Goal: Task Accomplishment & Management: Manage account settings

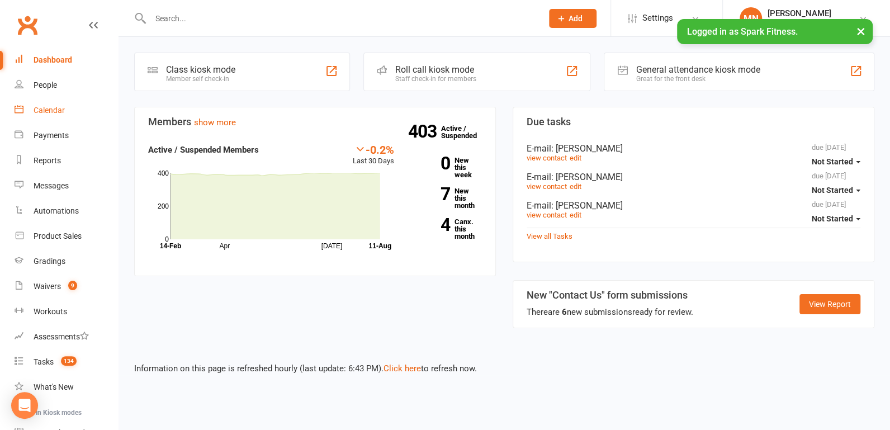
click at [60, 107] on div "Calendar" at bounding box center [49, 110] width 31 height 9
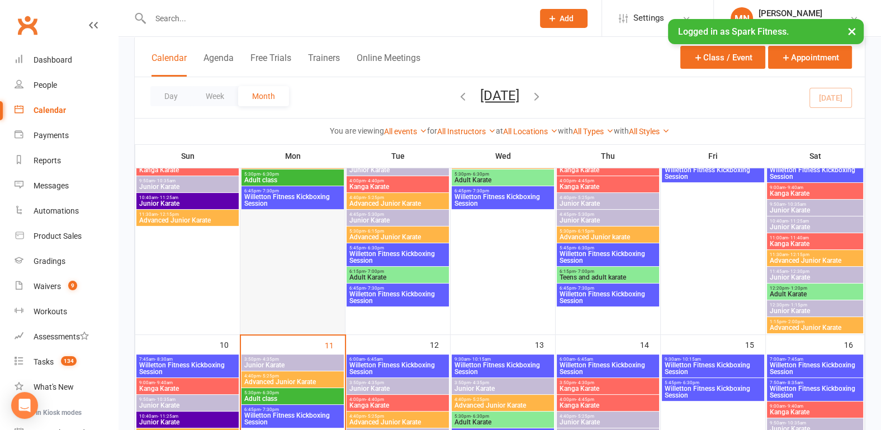
scroll to position [465, 0]
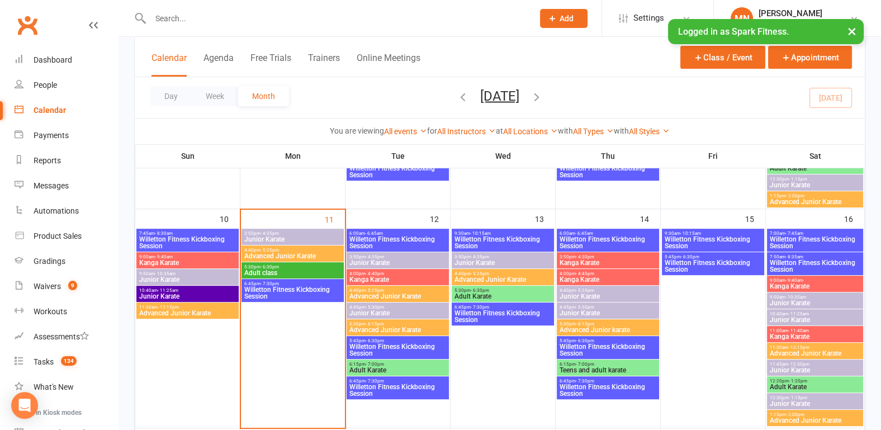
click at [578, 384] on span "Willetton Fitness Kickboxing Session" at bounding box center [608, 389] width 98 height 13
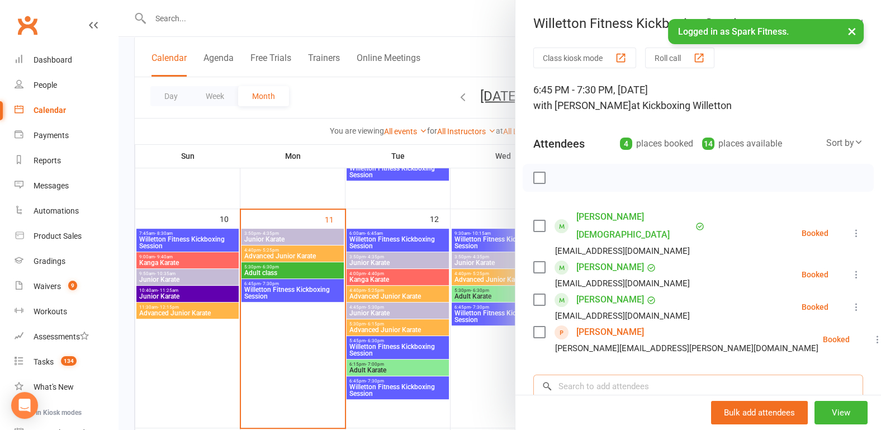
click at [570, 374] on input "search" at bounding box center [698, 385] width 330 height 23
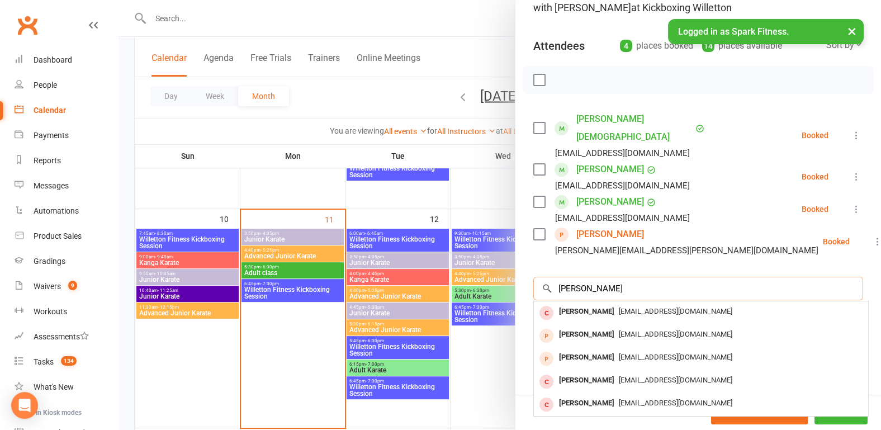
scroll to position [116, 0]
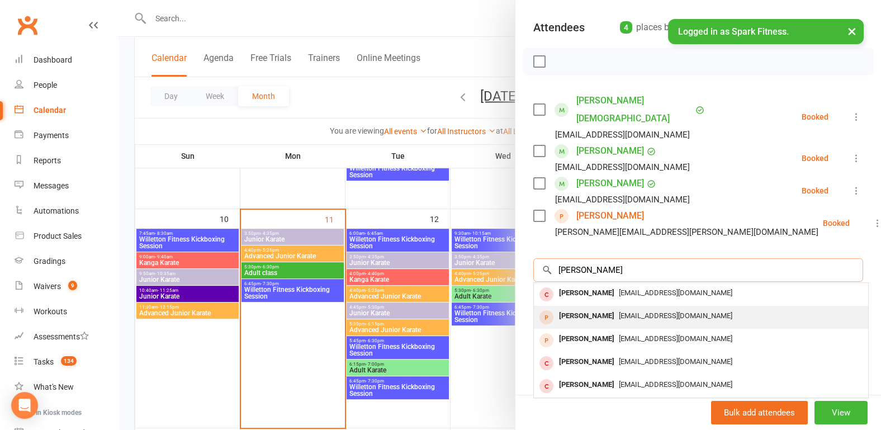
type input "[PERSON_NAME]"
click at [578, 308] on div "[PERSON_NAME]" at bounding box center [586, 316] width 64 height 16
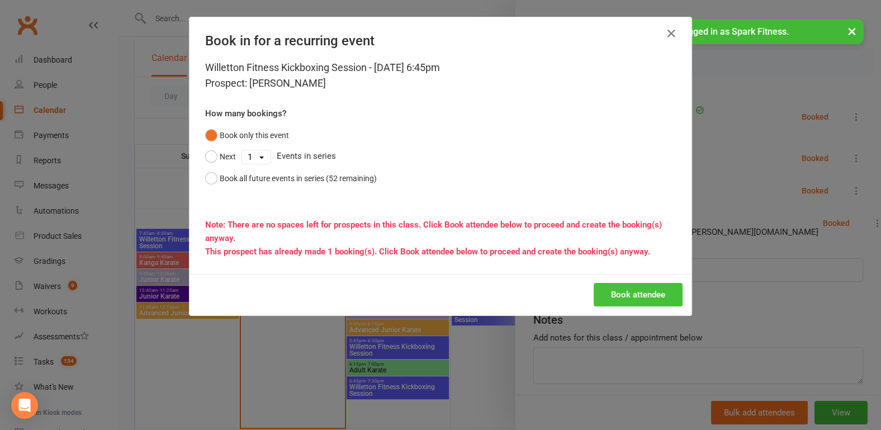
click at [620, 291] on button "Book attendee" at bounding box center [637, 294] width 89 height 23
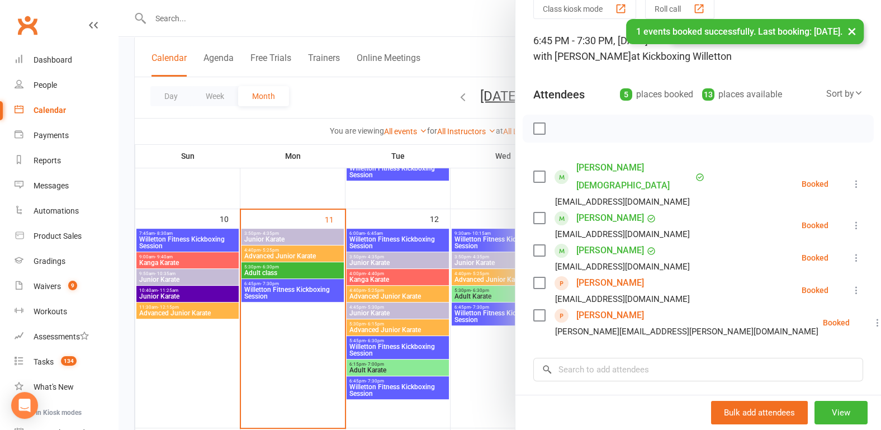
scroll to position [0, 0]
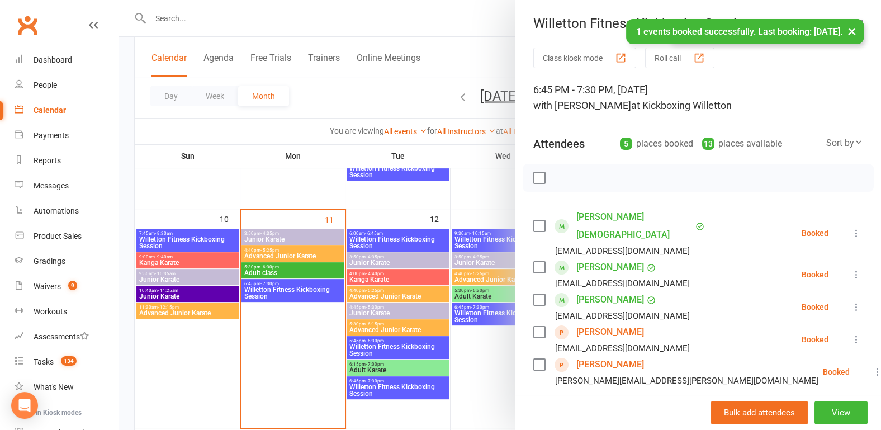
click at [127, 160] on div at bounding box center [499, 215] width 762 height 430
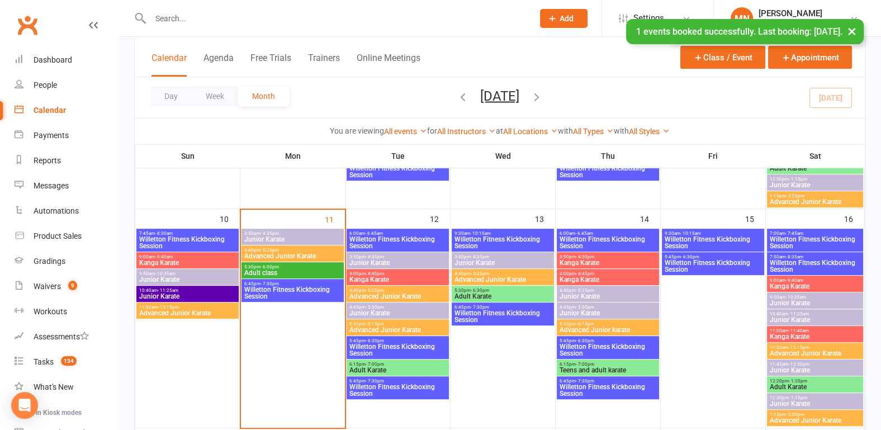
click at [592, 386] on span "Willetton Fitness Kickboxing Session" at bounding box center [608, 389] width 98 height 13
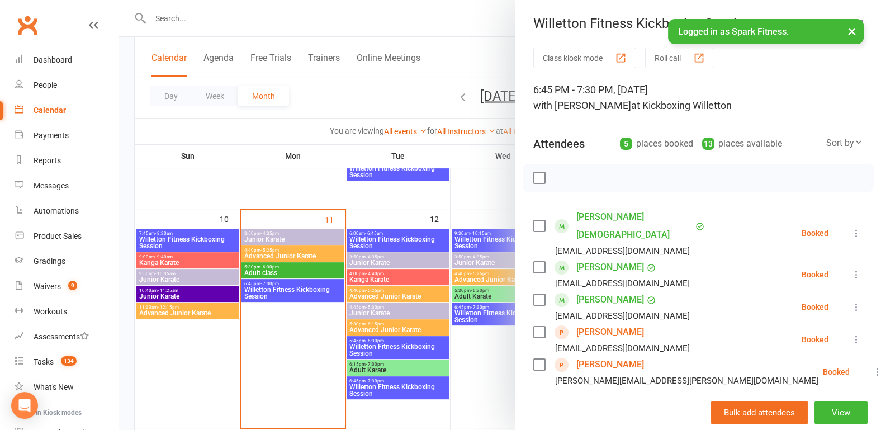
click at [126, 163] on div at bounding box center [499, 215] width 762 height 430
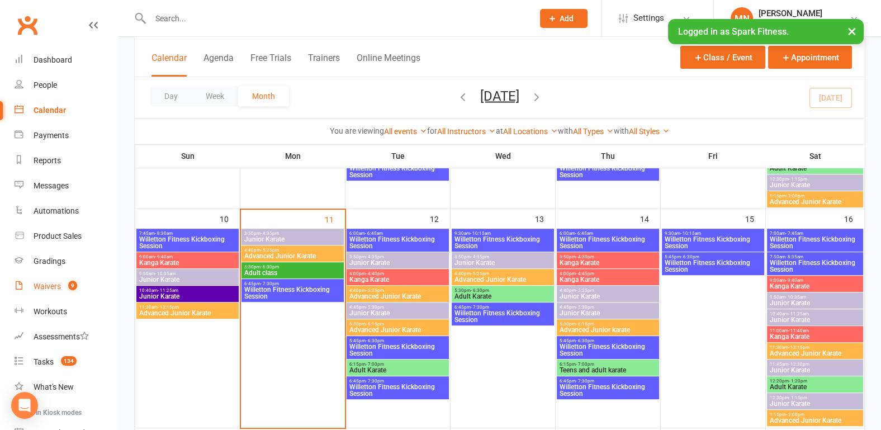
click at [50, 282] on div "Waivers" at bounding box center [47, 286] width 27 height 9
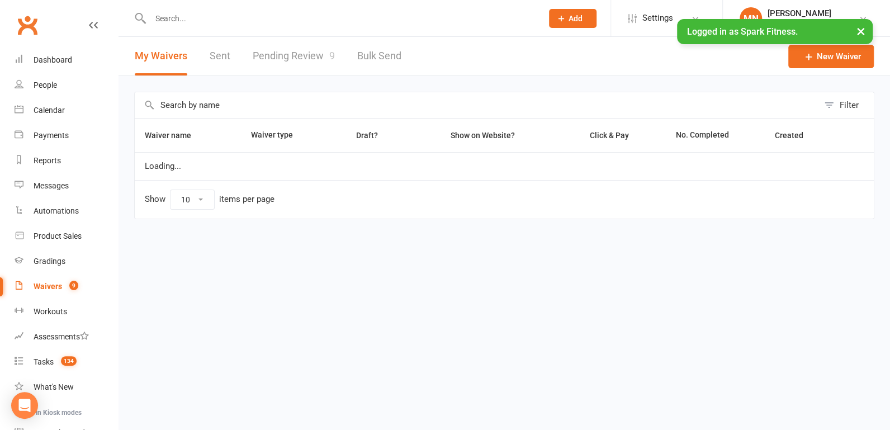
click at [300, 60] on link "Pending Review 9" at bounding box center [294, 56] width 82 height 39
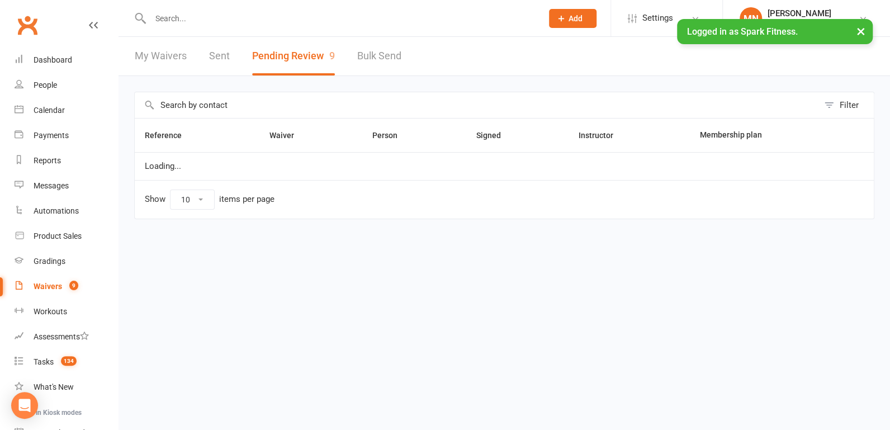
select select "100"
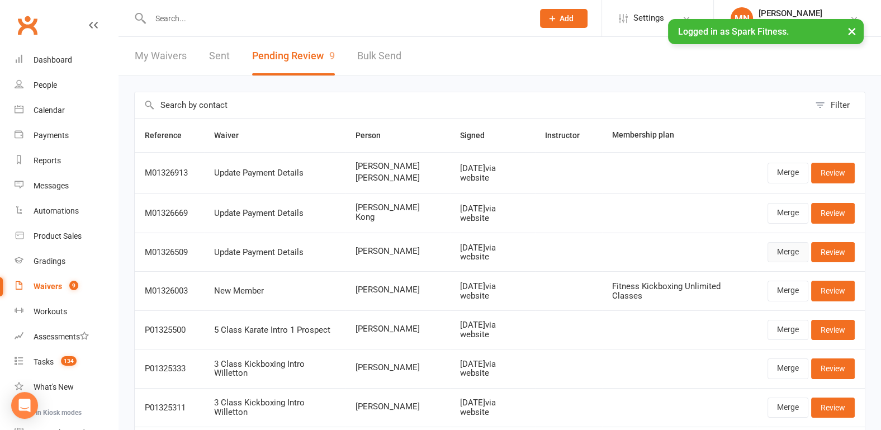
click at [787, 250] on link "Merge" at bounding box center [787, 252] width 41 height 20
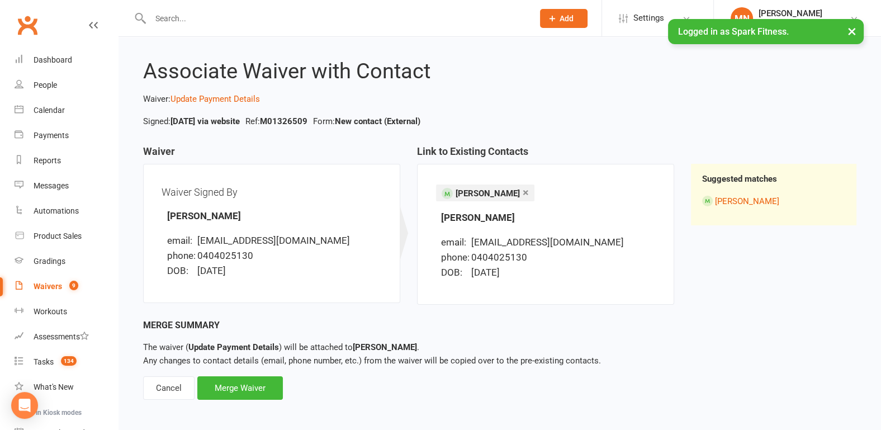
scroll to position [14, 0]
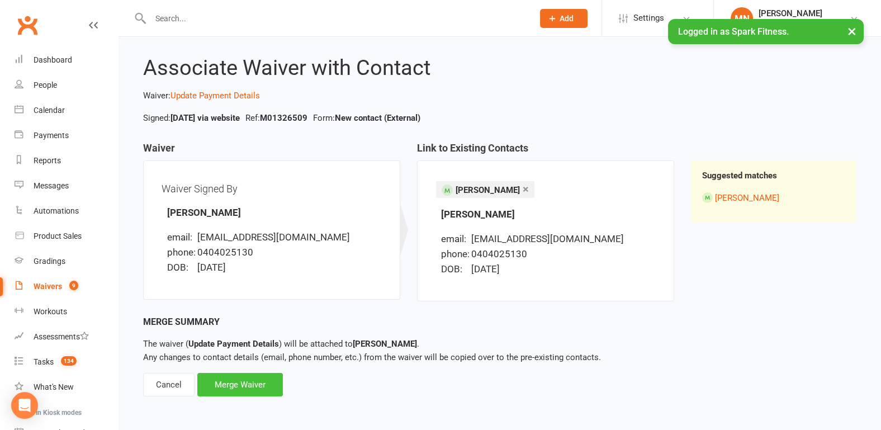
click at [235, 381] on div "Merge Waiver" at bounding box center [239, 384] width 85 height 23
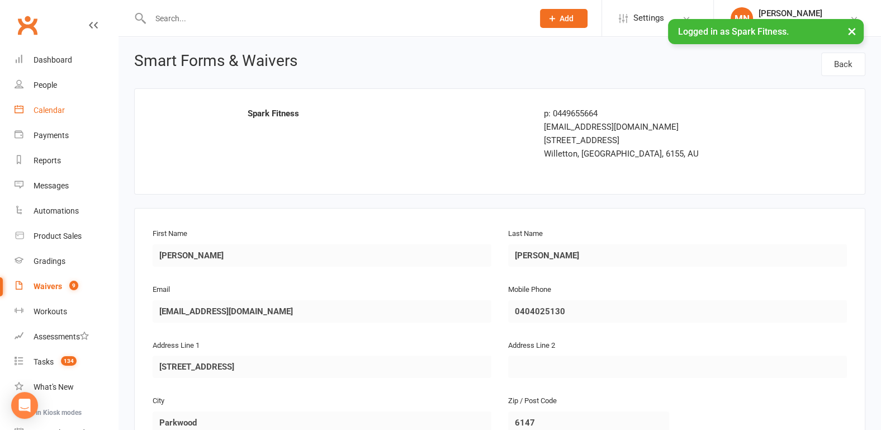
click at [59, 116] on link "Calendar" at bounding box center [66, 110] width 103 height 25
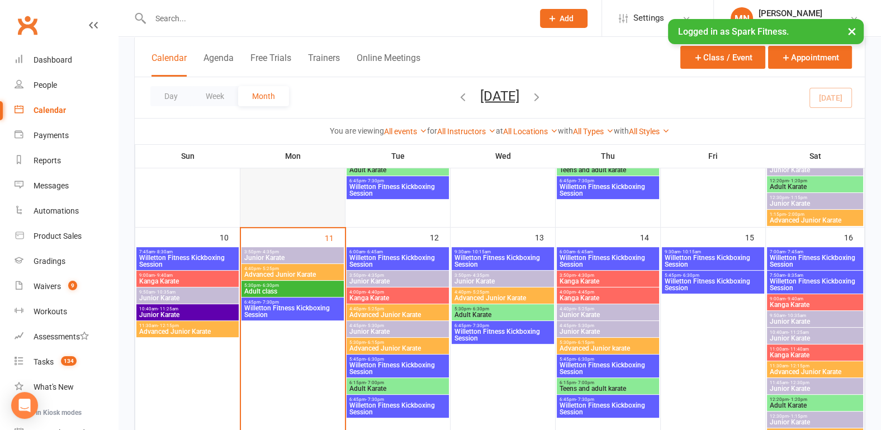
scroll to position [465, 0]
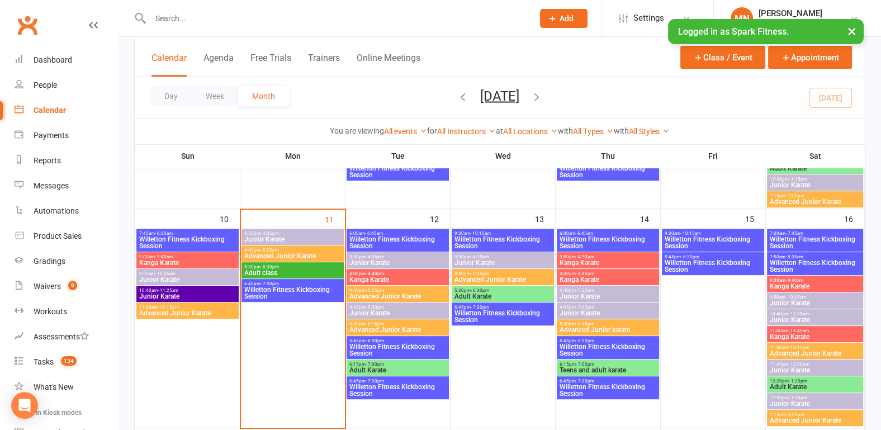
click at [483, 314] on span "Willetton Fitness Kickboxing Session" at bounding box center [503, 316] width 98 height 13
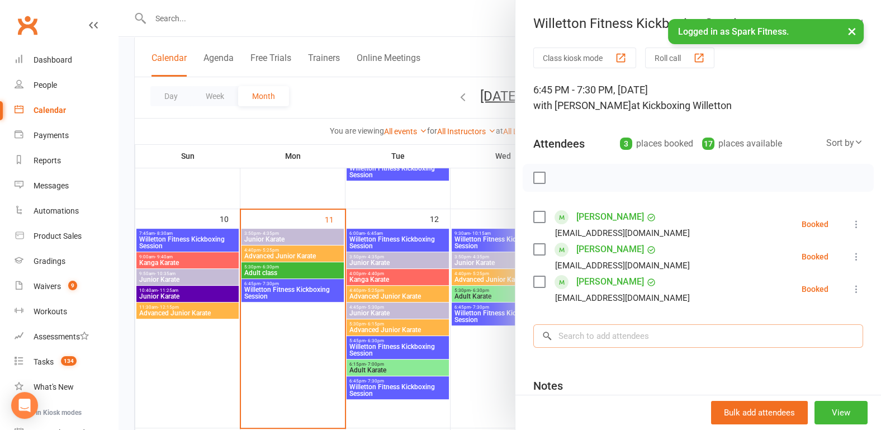
click at [577, 331] on input "search" at bounding box center [698, 335] width 330 height 23
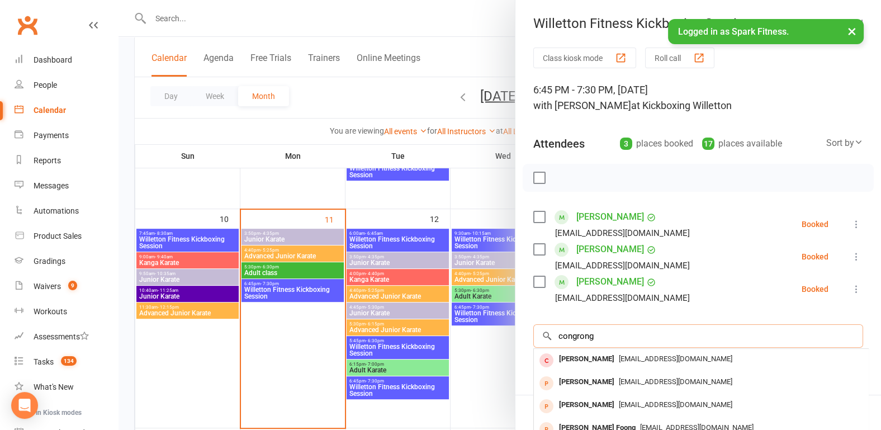
click at [607, 334] on input "congrong" at bounding box center [698, 335] width 330 height 23
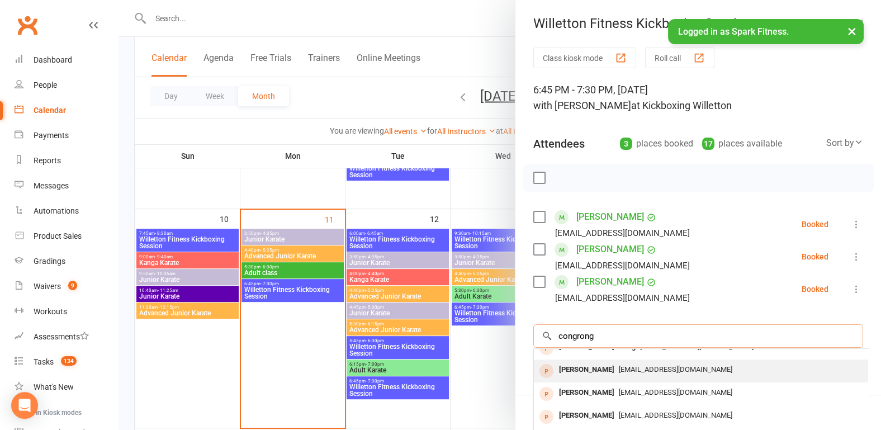
scroll to position [0, 0]
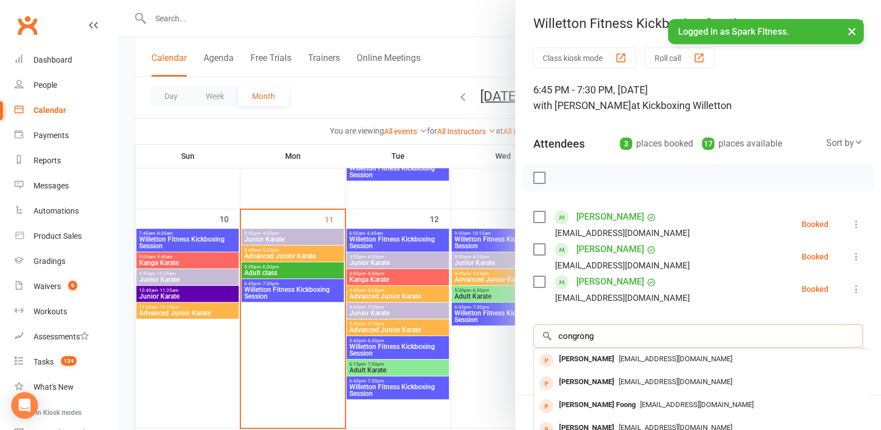
type input "congrong"
click at [165, 355] on div at bounding box center [499, 215] width 762 height 430
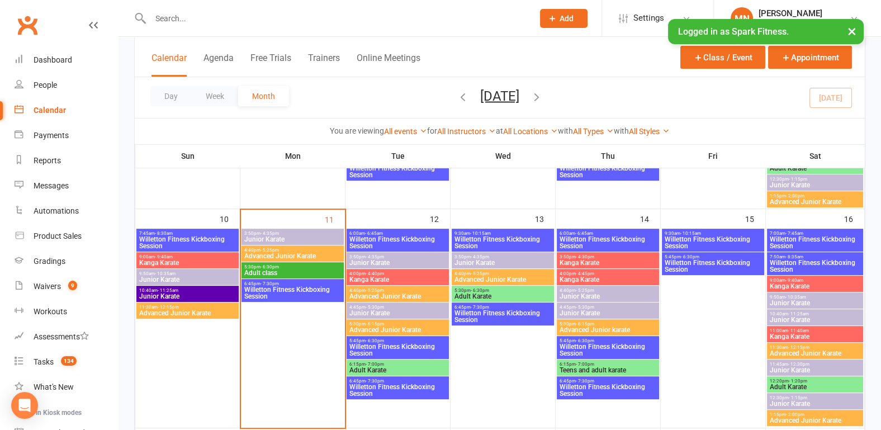
scroll to position [524, 0]
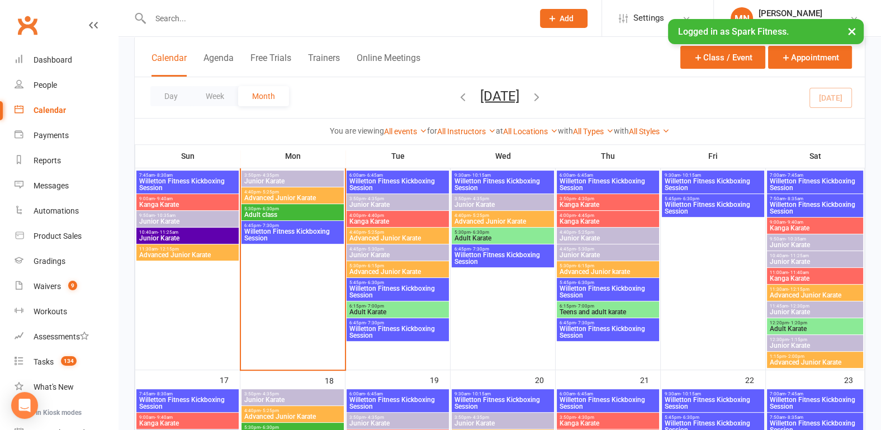
click at [482, 253] on span "Willetton Fitness Kickboxing Session" at bounding box center [503, 257] width 98 height 13
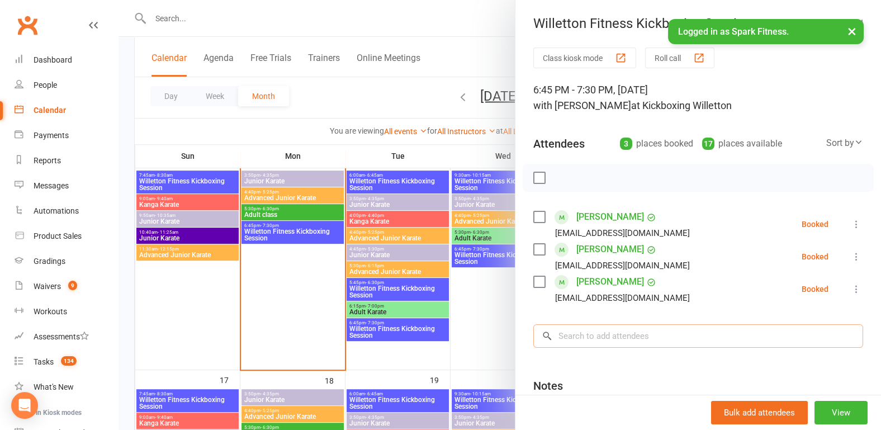
click at [572, 340] on input "search" at bounding box center [698, 335] width 330 height 23
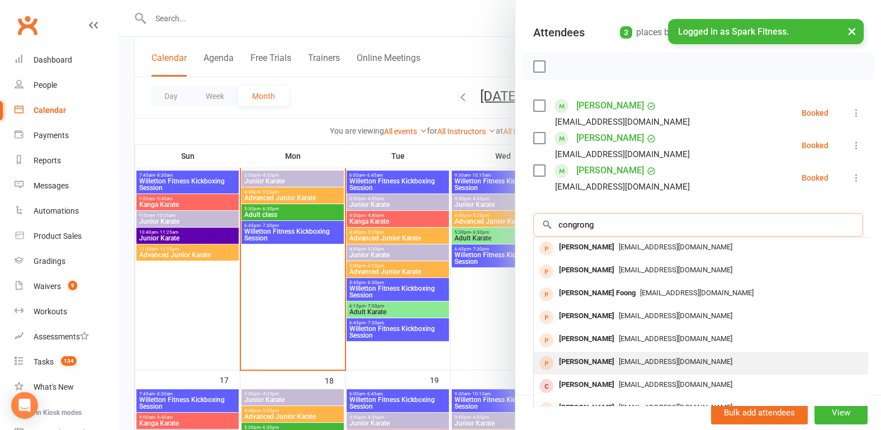
scroll to position [0, 0]
type input "congrong"
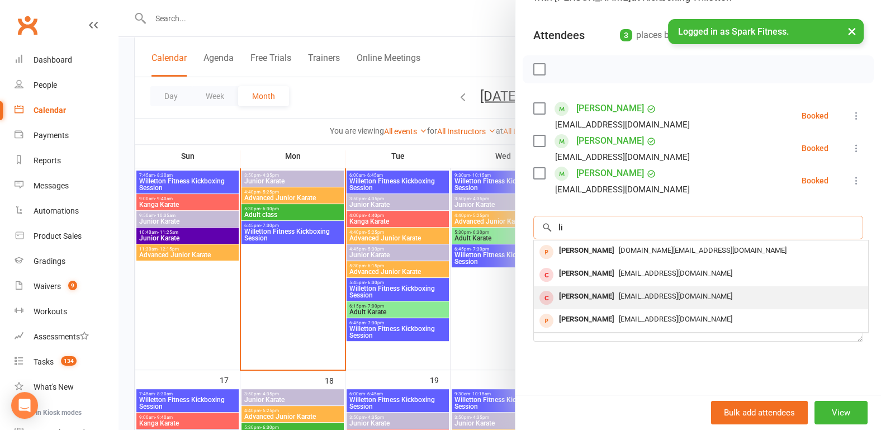
scroll to position [116, 0]
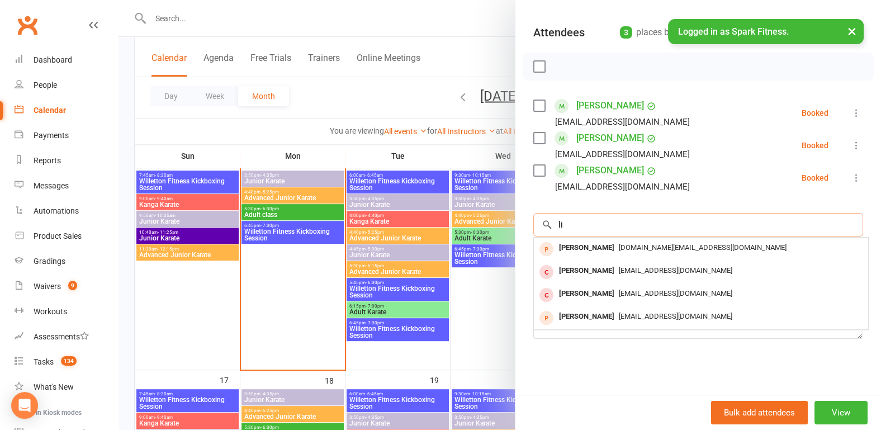
type input "l"
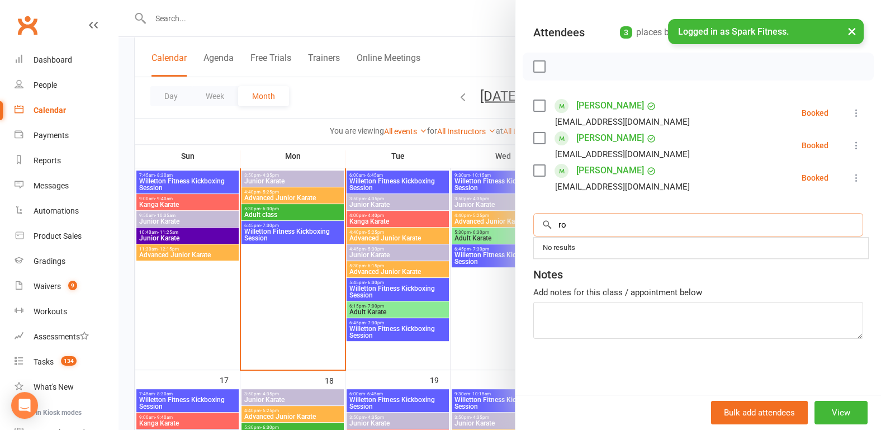
type input "r"
click at [126, 227] on div at bounding box center [499, 215] width 762 height 430
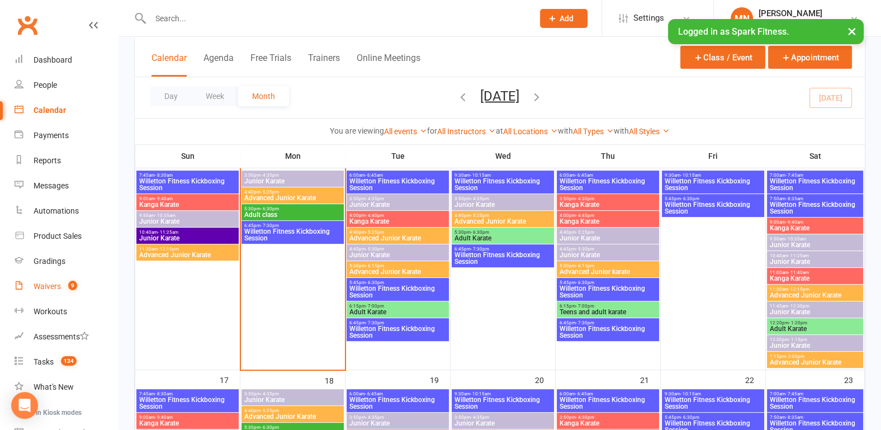
click at [49, 294] on link "Waivers 9" at bounding box center [66, 286] width 103 height 25
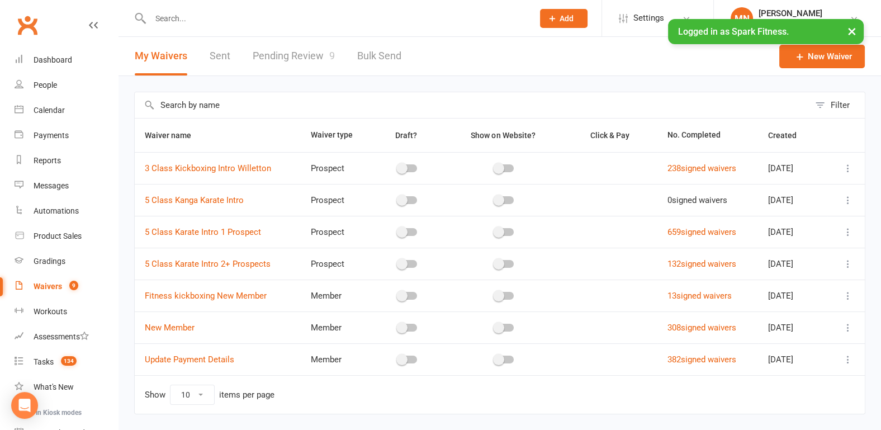
click at [270, 59] on link "Pending Review 9" at bounding box center [294, 56] width 82 height 39
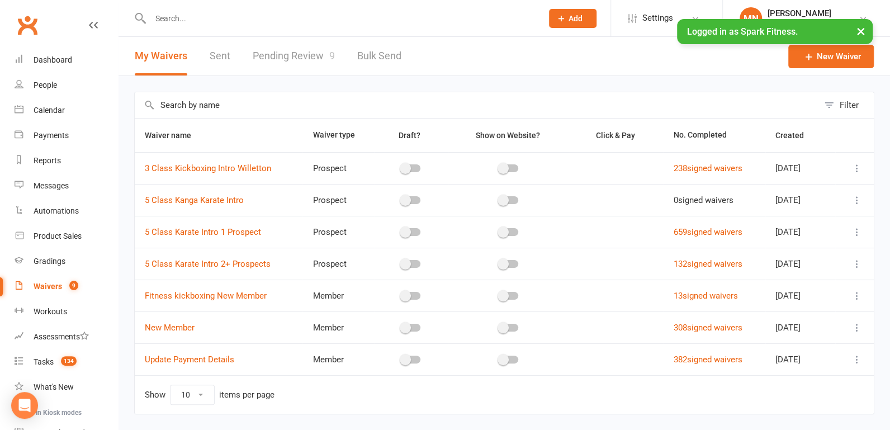
select select "100"
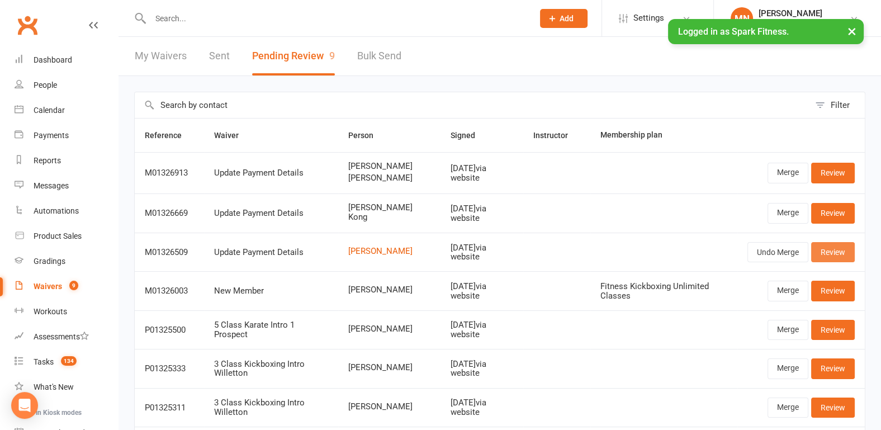
click at [825, 255] on link "Review" at bounding box center [833, 252] width 44 height 20
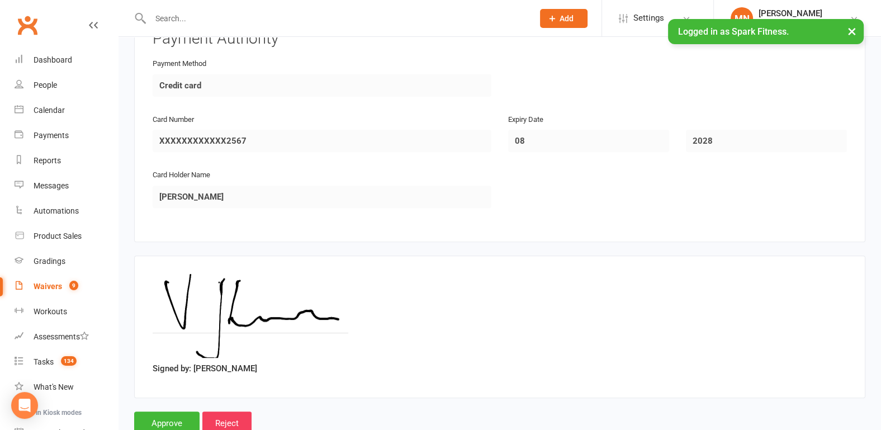
scroll to position [559, 0]
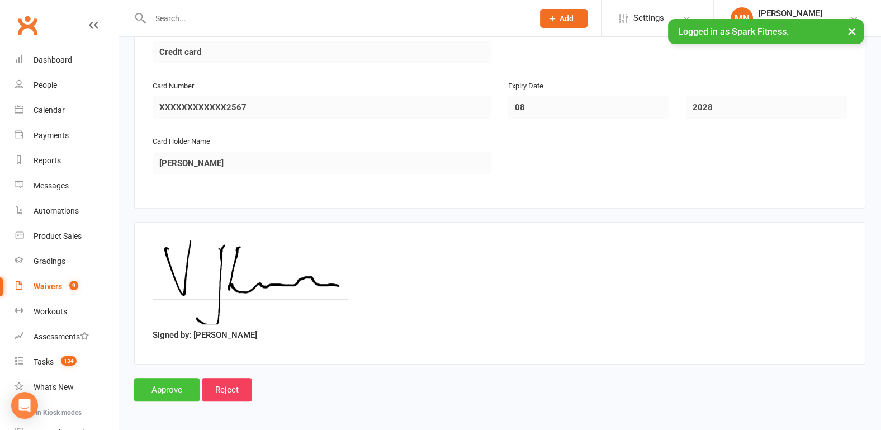
click at [174, 388] on input "Approve" at bounding box center [166, 389] width 65 height 23
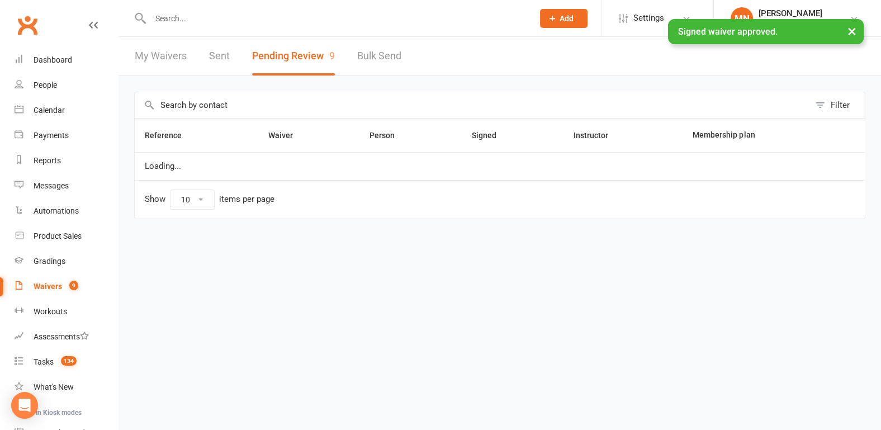
select select "100"
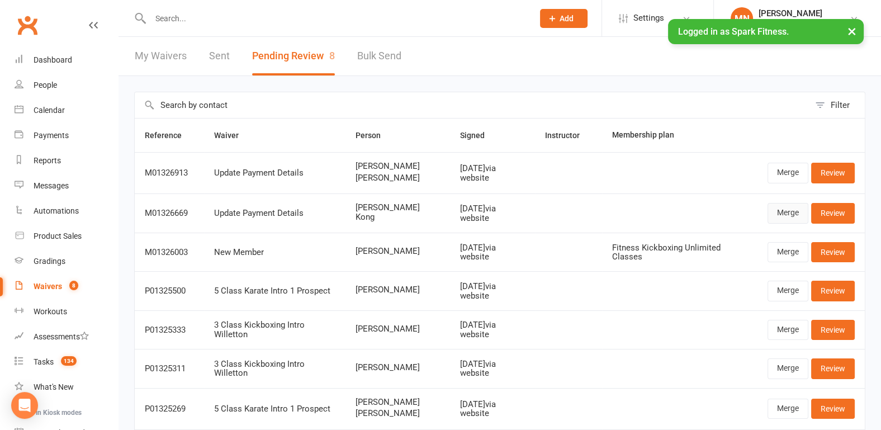
click at [792, 213] on link "Merge" at bounding box center [787, 213] width 41 height 20
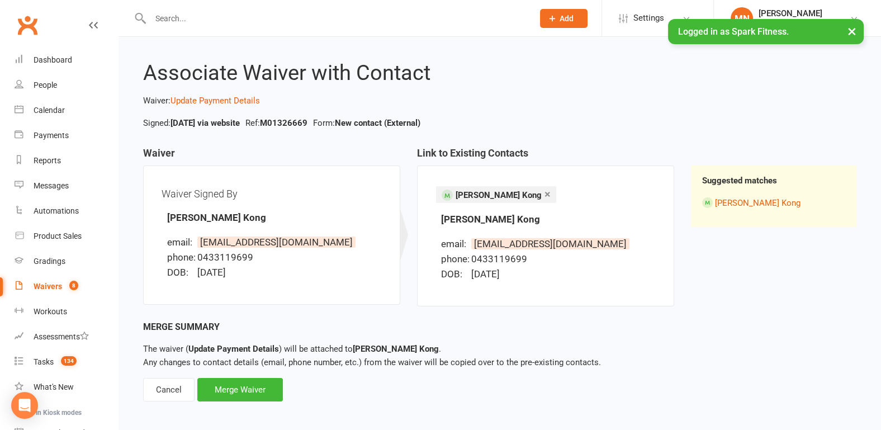
scroll to position [14, 0]
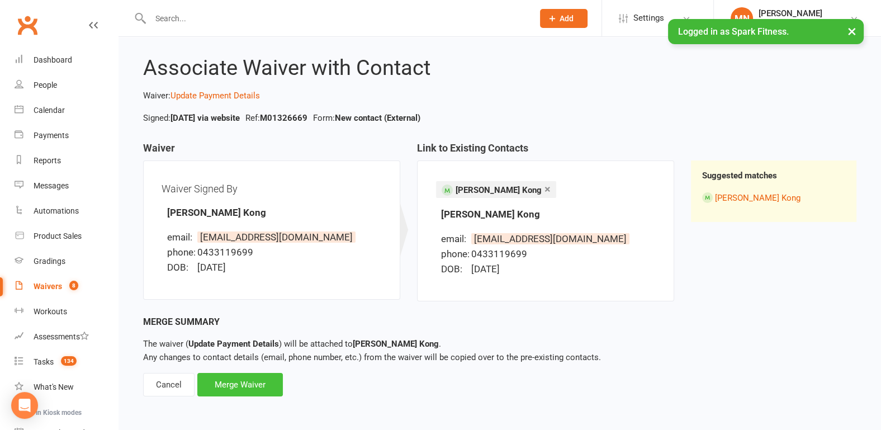
click at [235, 384] on div "Merge Waiver" at bounding box center [239, 384] width 85 height 23
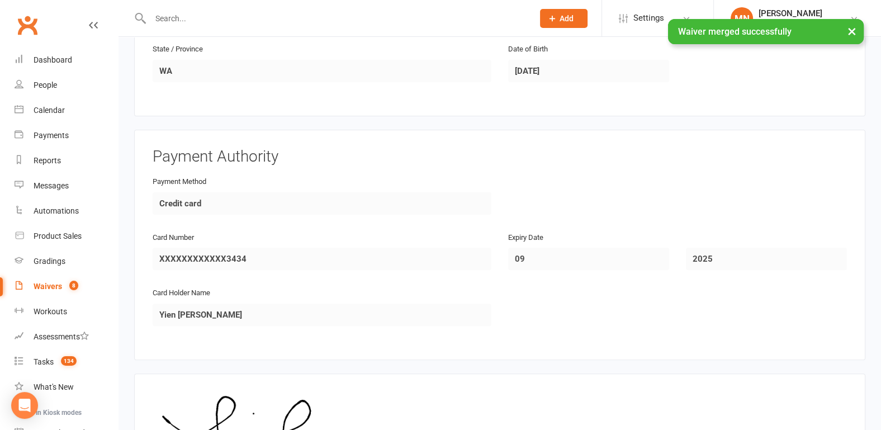
scroll to position [559, 0]
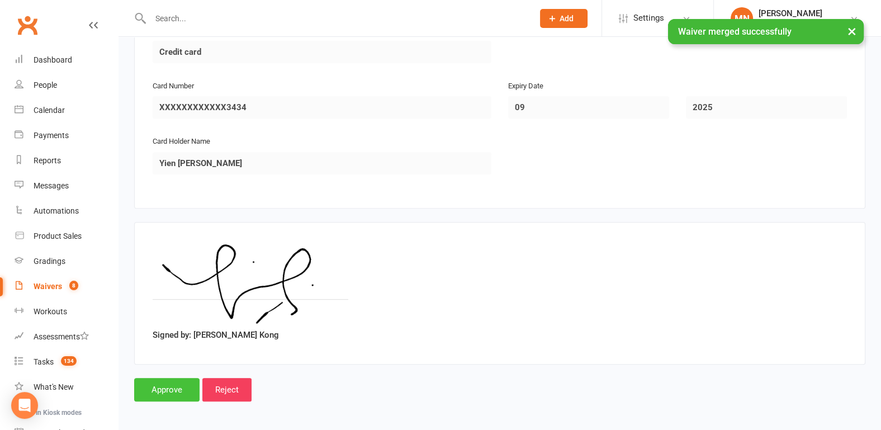
click at [164, 390] on input "Approve" at bounding box center [166, 389] width 65 height 23
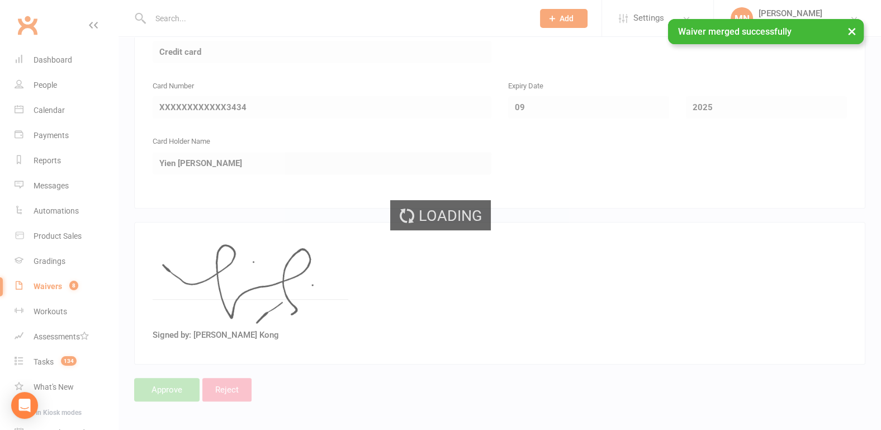
select select "100"
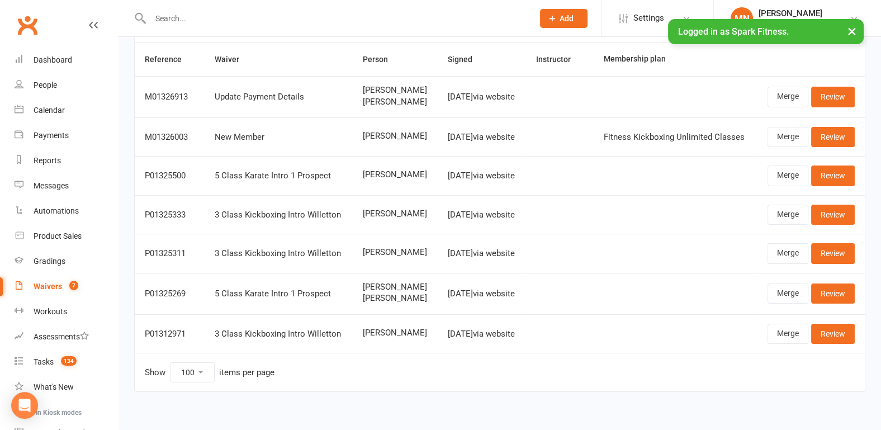
scroll to position [83, 0]
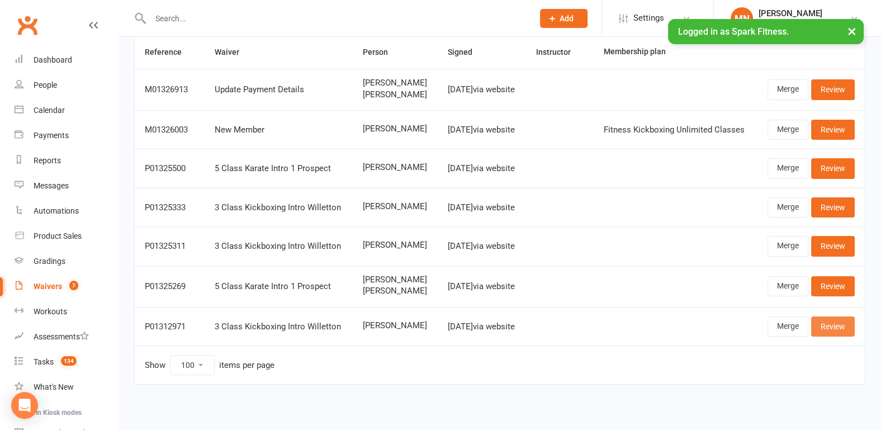
click at [836, 324] on link "Review" at bounding box center [833, 326] width 44 height 20
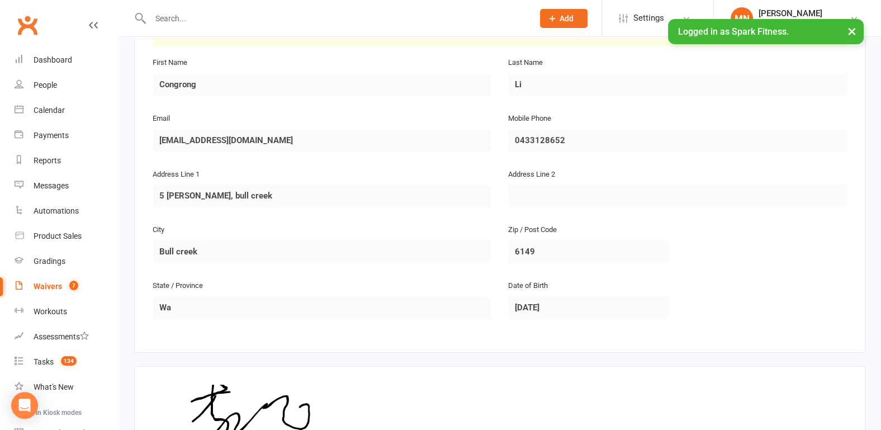
scroll to position [396, 0]
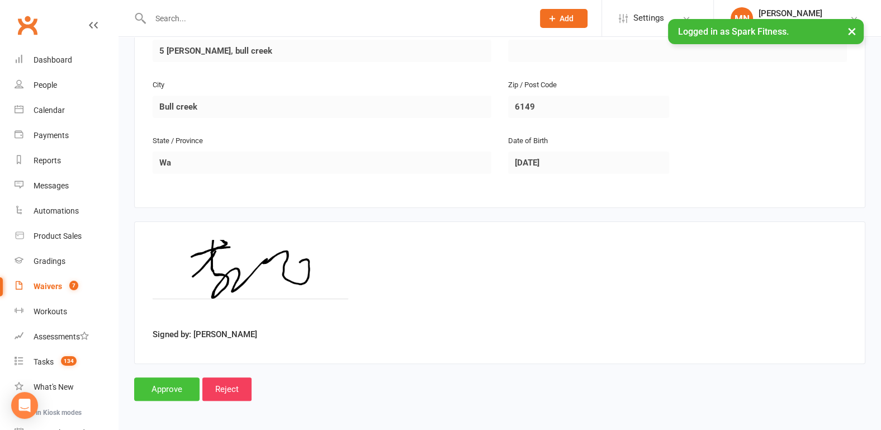
click at [174, 387] on input "Approve" at bounding box center [166, 388] width 65 height 23
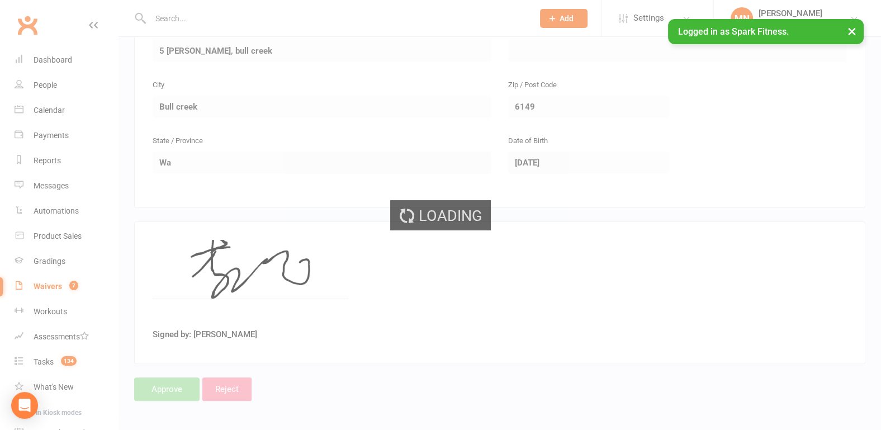
select select "100"
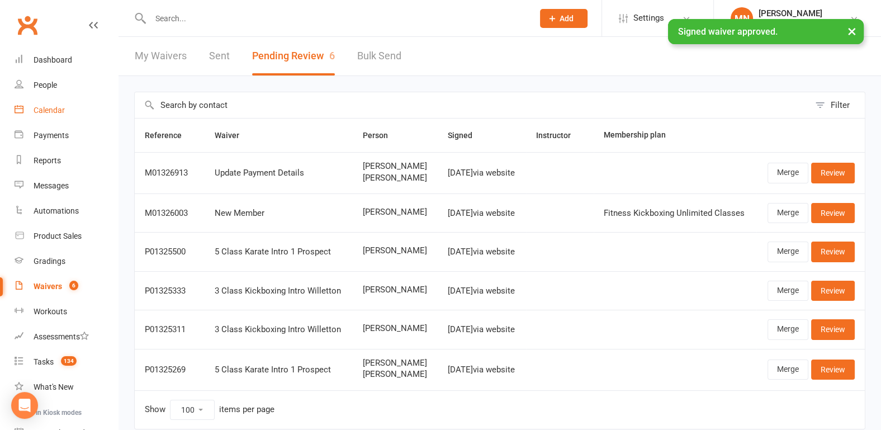
click at [50, 109] on div "Calendar" at bounding box center [49, 110] width 31 height 9
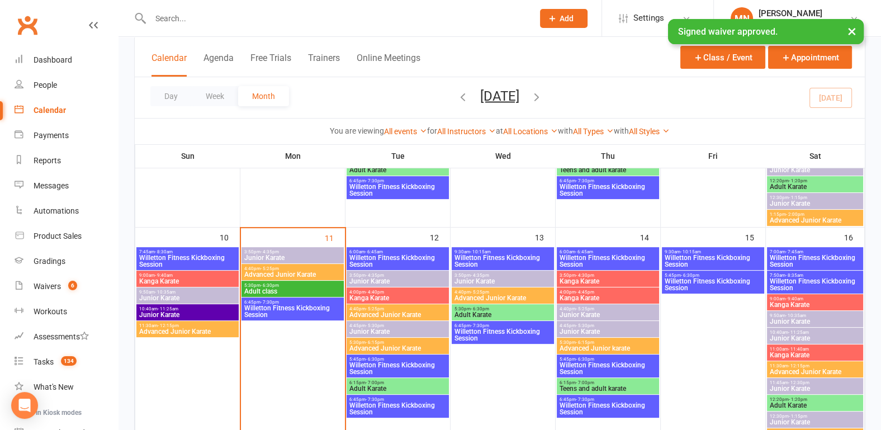
scroll to position [407, 0]
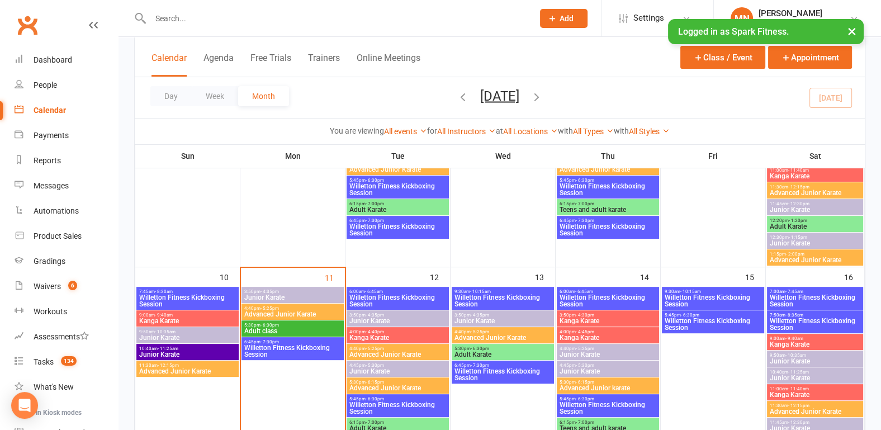
click at [498, 376] on span "Willetton Fitness Kickboxing Session" at bounding box center [503, 374] width 98 height 13
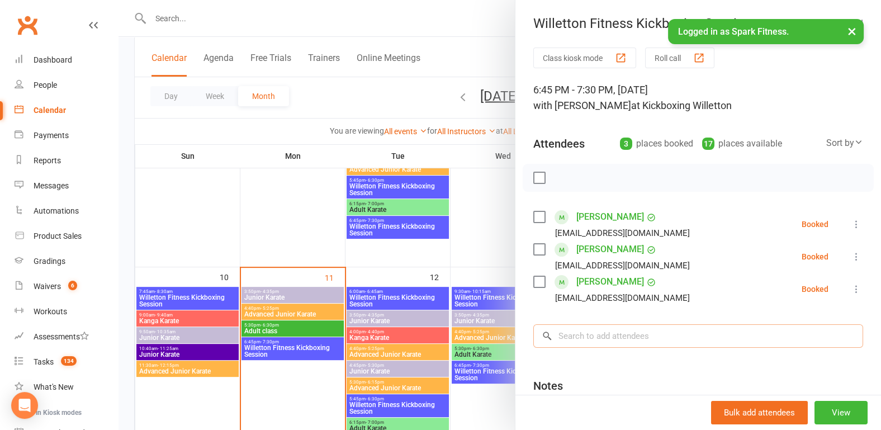
click at [573, 339] on input "search" at bounding box center [698, 335] width 330 height 23
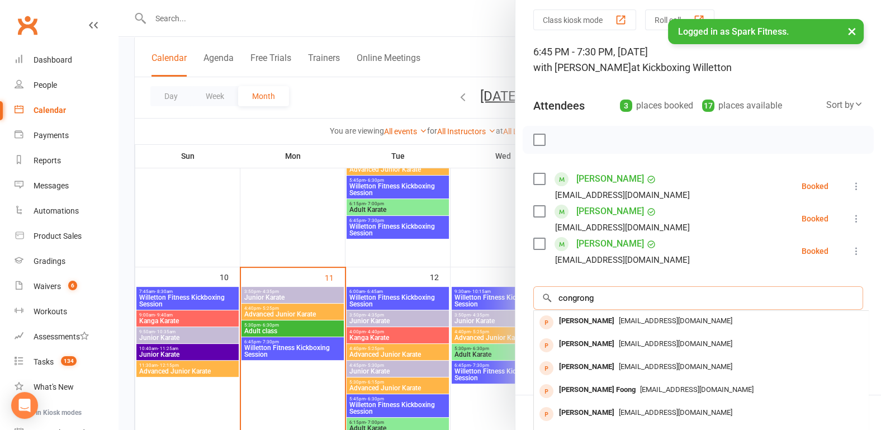
scroll to position [58, 0]
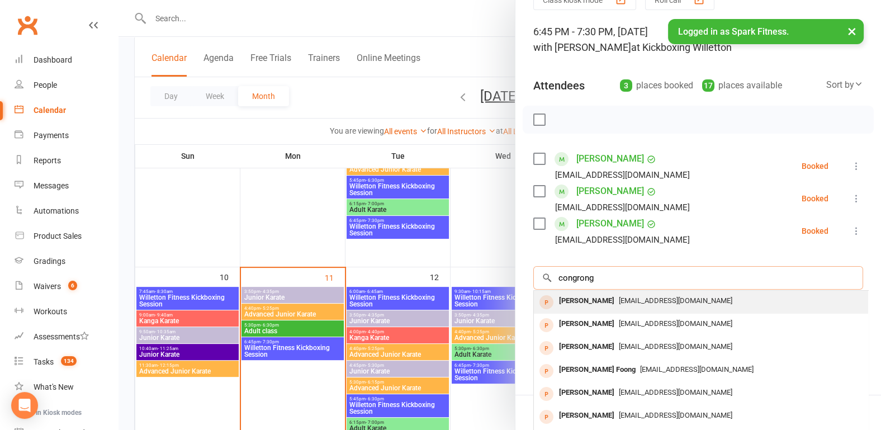
type input "congrong"
click at [581, 302] on div "[PERSON_NAME]" at bounding box center [586, 301] width 64 height 16
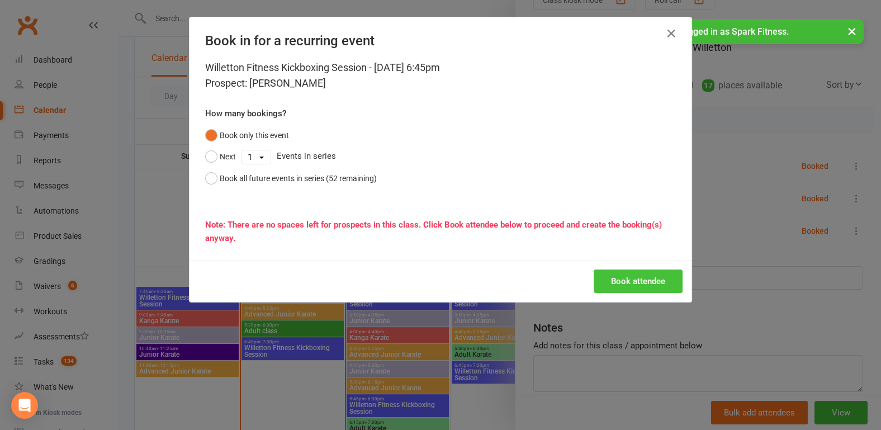
click at [623, 279] on button "Book attendee" at bounding box center [637, 280] width 89 height 23
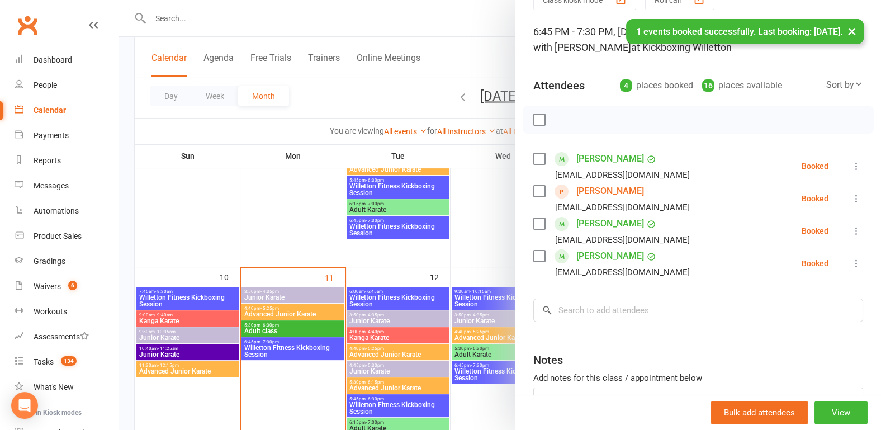
click at [126, 189] on div at bounding box center [499, 215] width 762 height 430
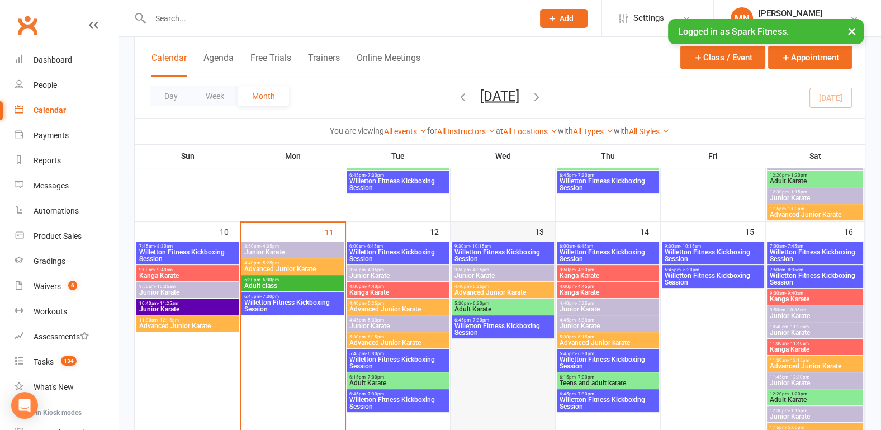
scroll to position [465, 0]
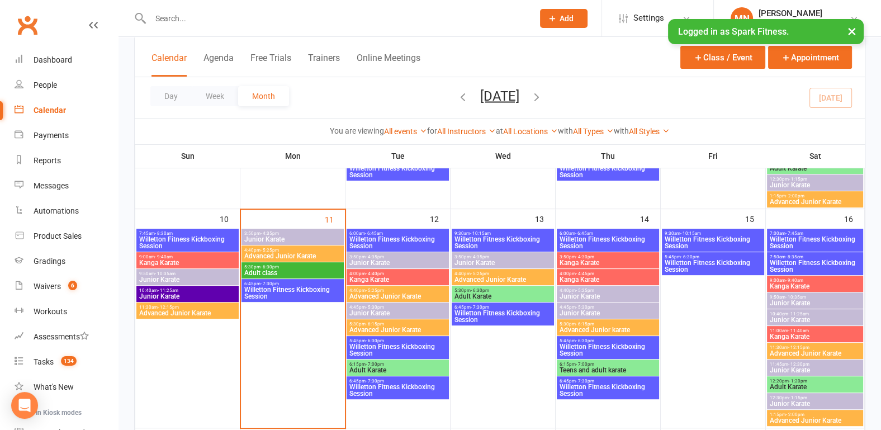
click at [497, 310] on span "Willetton Fitness Kickboxing Session" at bounding box center [503, 316] width 98 height 13
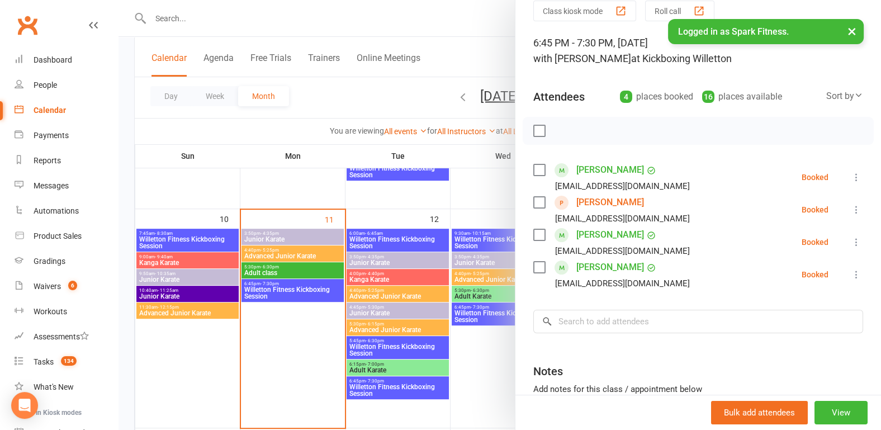
scroll to position [116, 0]
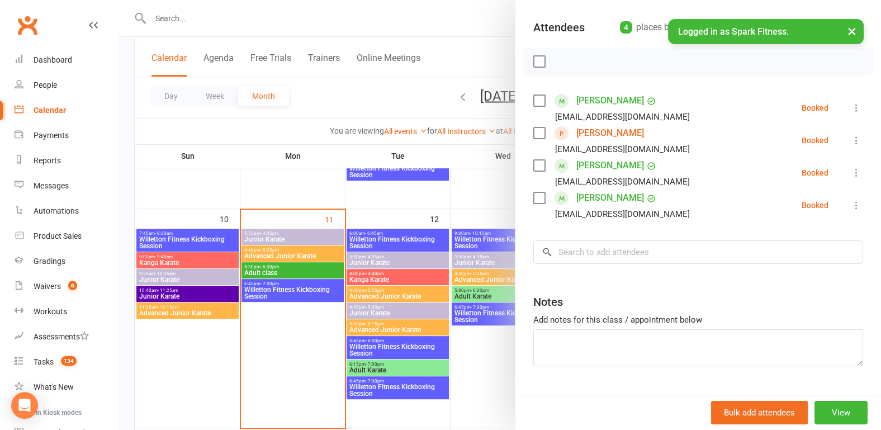
click at [581, 134] on link "[PERSON_NAME]" at bounding box center [610, 133] width 68 height 18
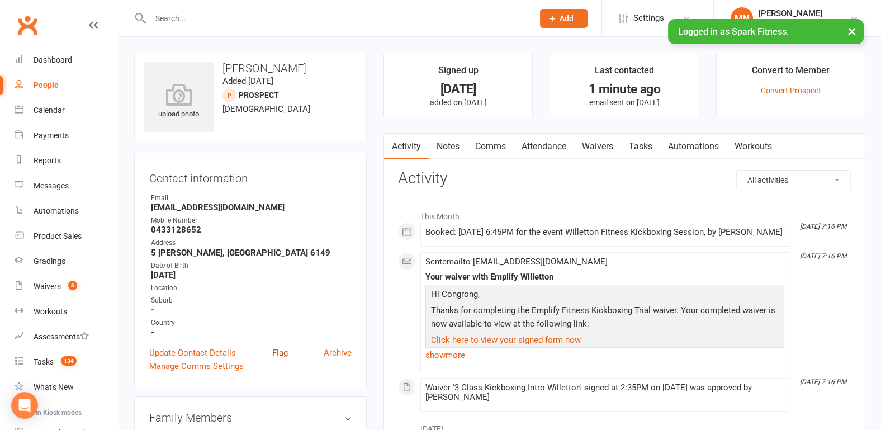
click at [279, 353] on link "Flag" at bounding box center [280, 352] width 16 height 13
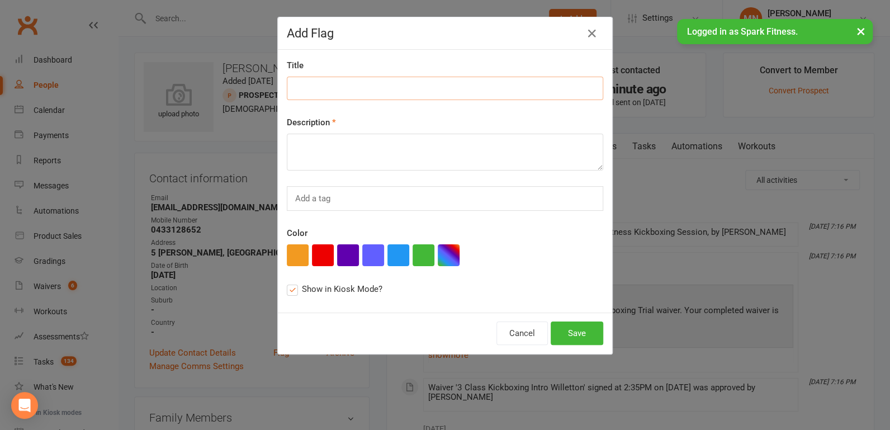
click at [315, 96] on input at bounding box center [445, 88] width 316 height 23
type input "first class [DATE]"
click at [312, 145] on textarea at bounding box center [445, 152] width 316 height 37
type textarea "give inners and gloves"
click at [320, 255] on button "button" at bounding box center [323, 255] width 22 height 22
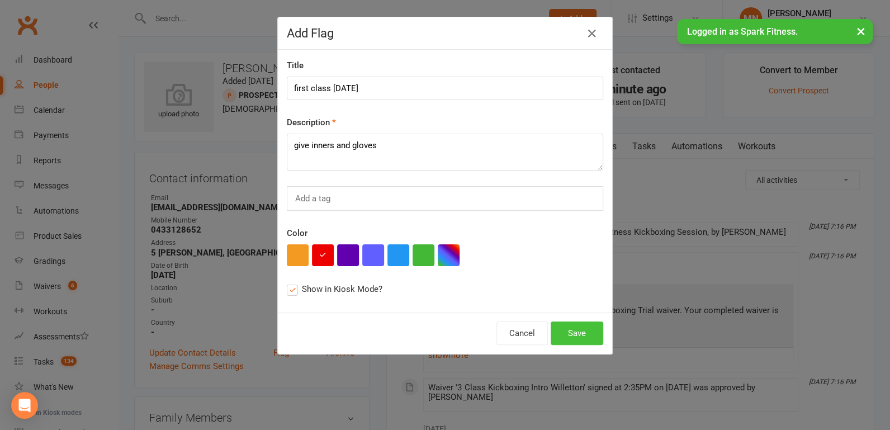
click at [563, 335] on button "Save" at bounding box center [576, 332] width 53 height 23
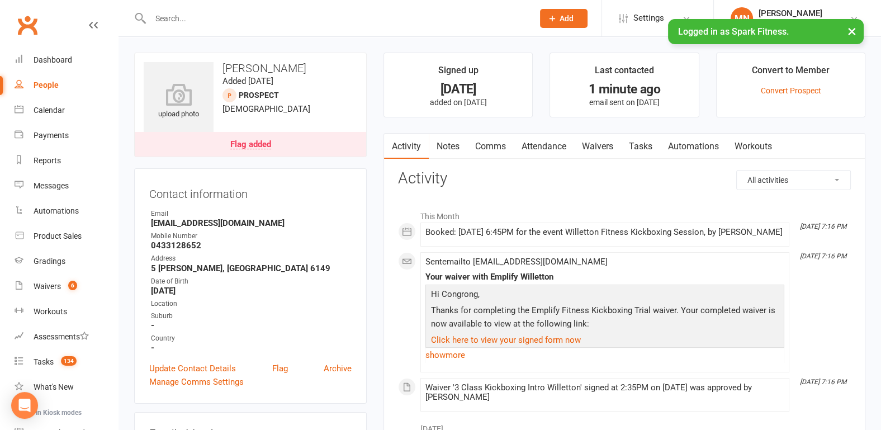
click at [212, 24] on input "text" at bounding box center [336, 19] width 378 height 16
type input "i"
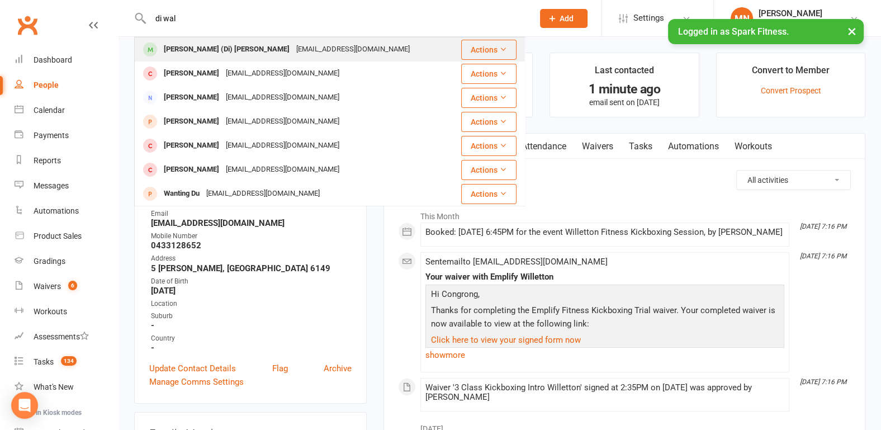
type input "di wal"
click at [201, 46] on div "[PERSON_NAME] (Di) [PERSON_NAME]" at bounding box center [226, 49] width 132 height 16
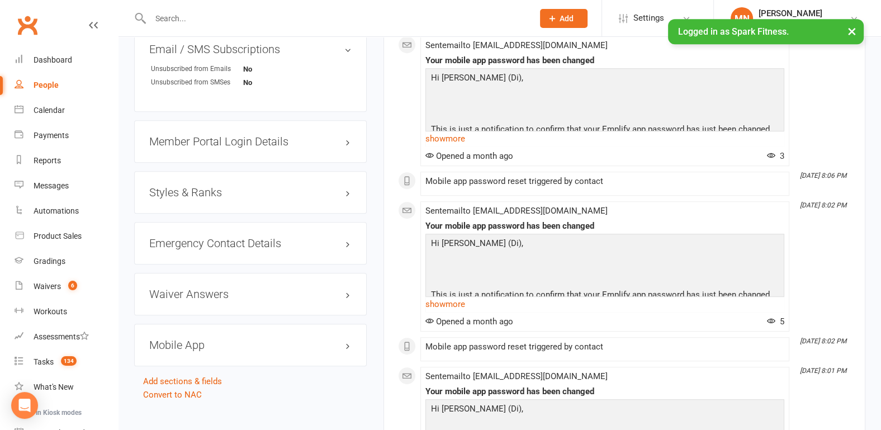
scroll to position [582, 0]
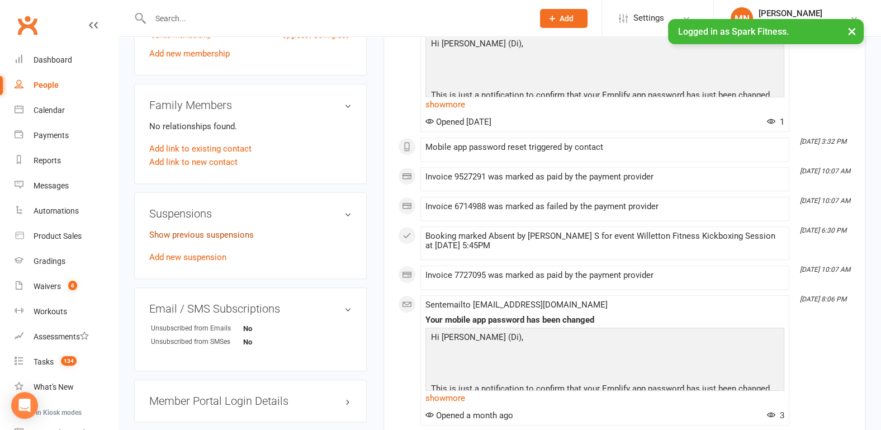
click at [194, 230] on link "Show previous suspensions" at bounding box center [201, 235] width 104 height 10
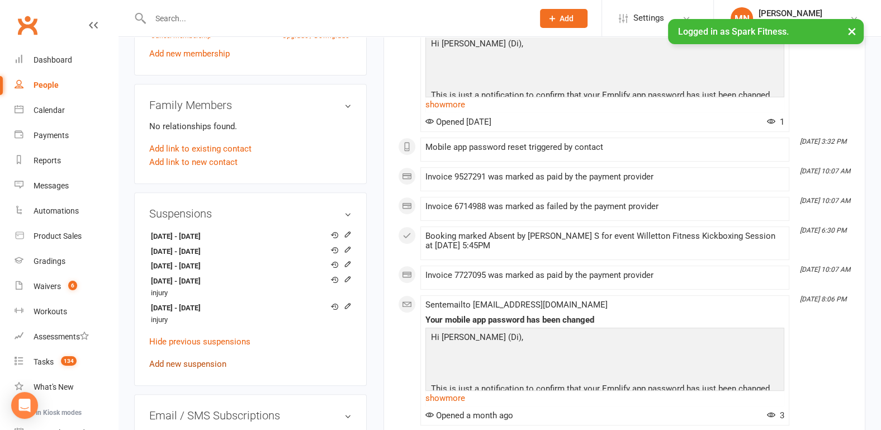
click at [187, 359] on link "Add new suspension" at bounding box center [187, 364] width 77 height 10
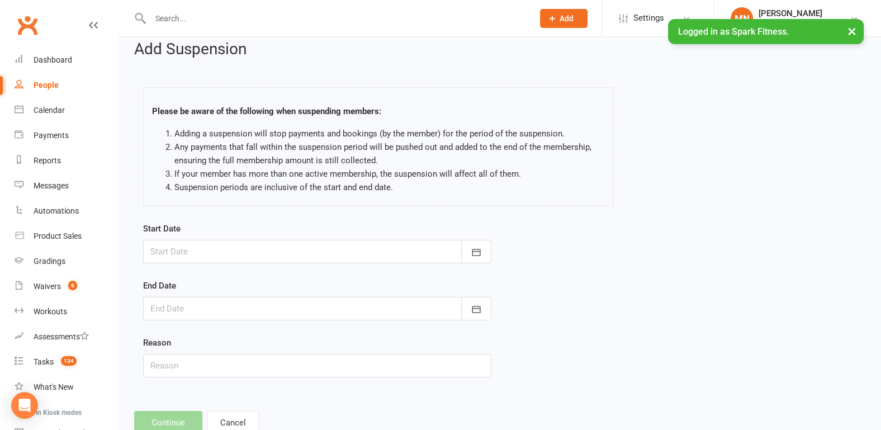
scroll to position [46, 0]
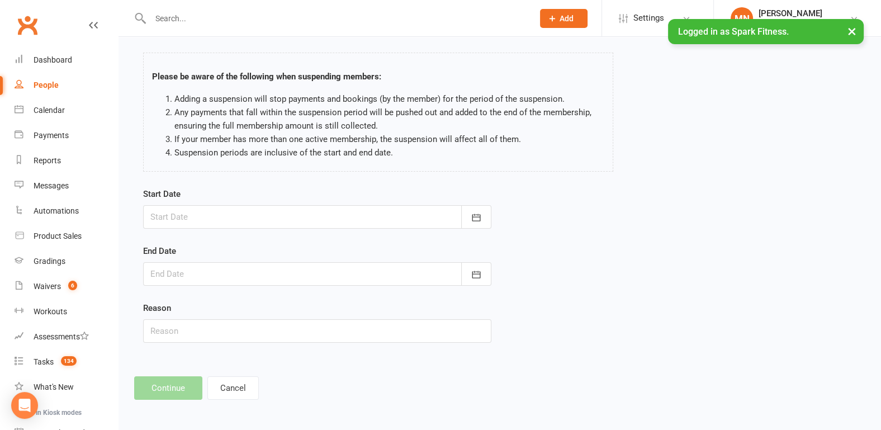
click at [199, 210] on div at bounding box center [317, 216] width 348 height 23
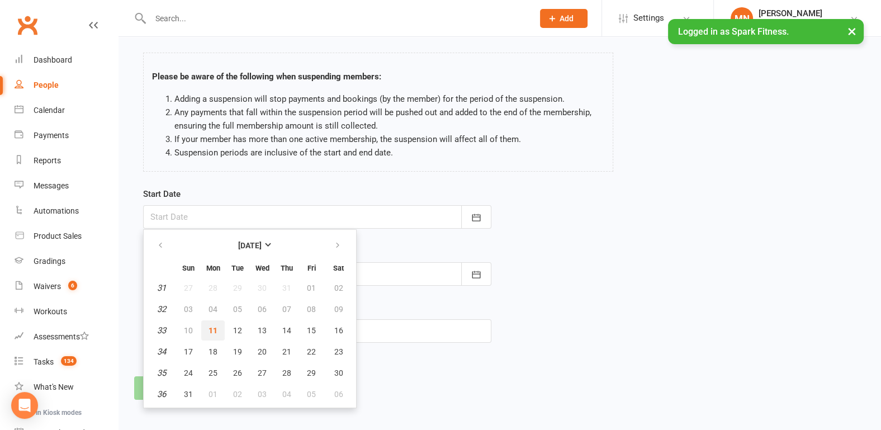
click at [210, 330] on span "11" at bounding box center [212, 330] width 9 height 9
type input "[DATE]"
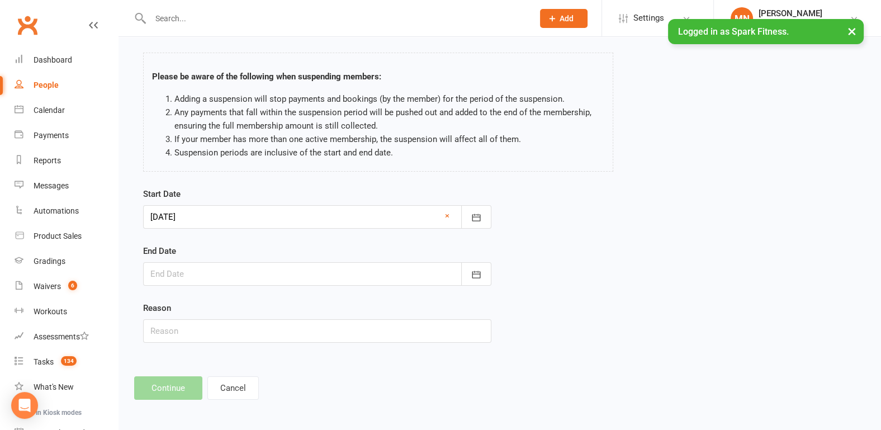
click at [187, 276] on div at bounding box center [317, 273] width 348 height 23
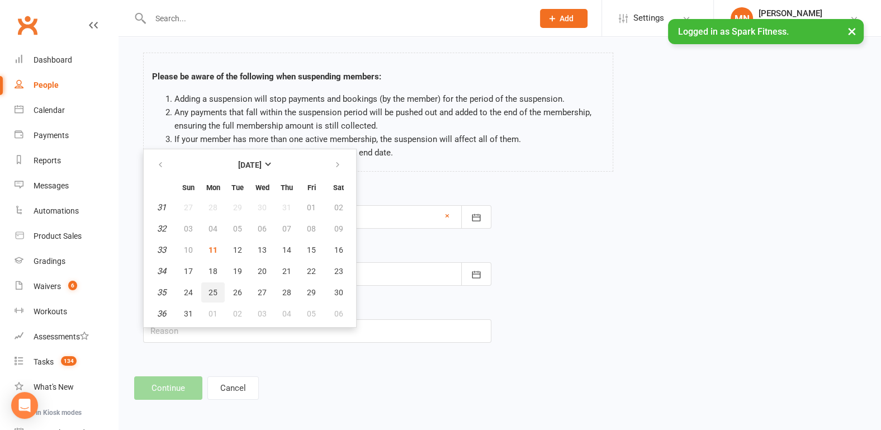
click at [212, 293] on span "25" at bounding box center [212, 292] width 9 height 9
type input "[DATE]"
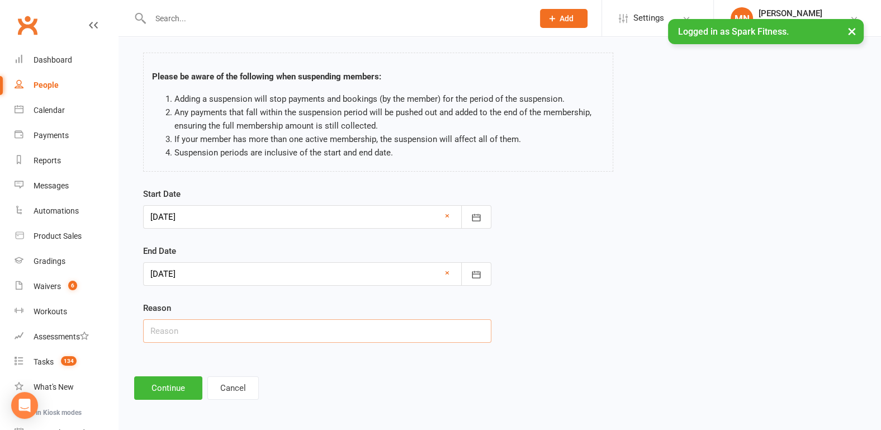
click at [181, 331] on input "text" at bounding box center [317, 330] width 348 height 23
type input "injury"
click at [161, 391] on button "Continue" at bounding box center [168, 387] width 68 height 23
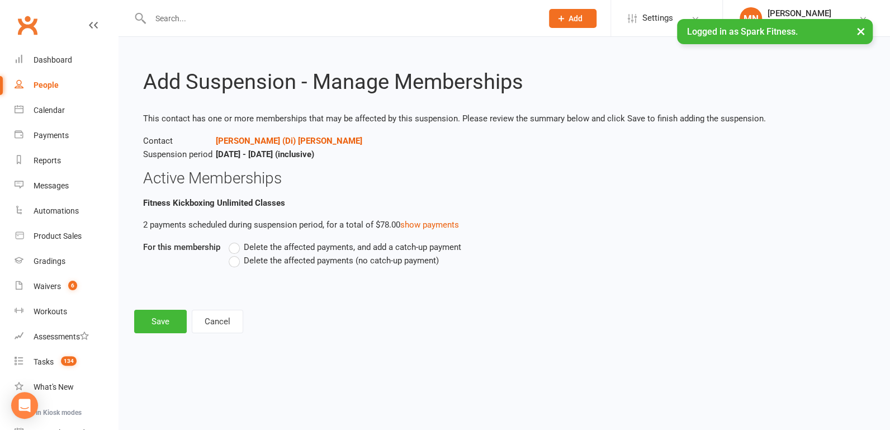
click at [234, 262] on label "Delete the affected payments (no catch-up payment)" at bounding box center [334, 260] width 210 height 13
click at [234, 254] on input "Delete the affected payments (no catch-up payment)" at bounding box center [232, 254] width 7 height 0
click at [156, 322] on button "Save" at bounding box center [160, 321] width 53 height 23
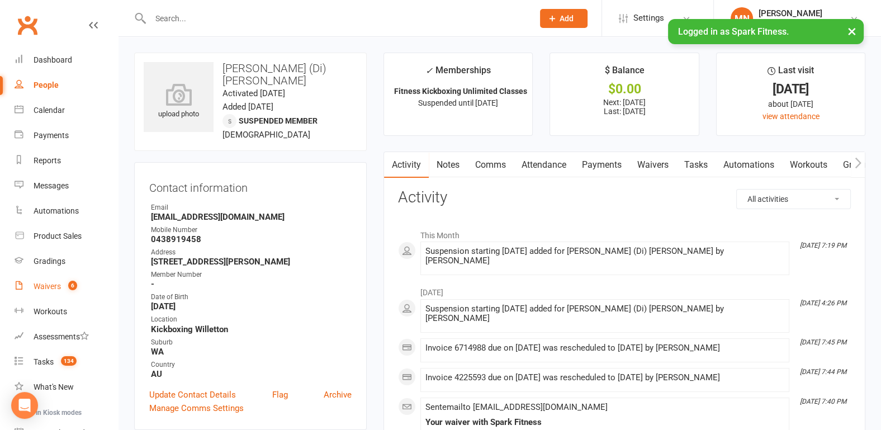
click at [32, 284] on link "Waivers 6" at bounding box center [66, 286] width 103 height 25
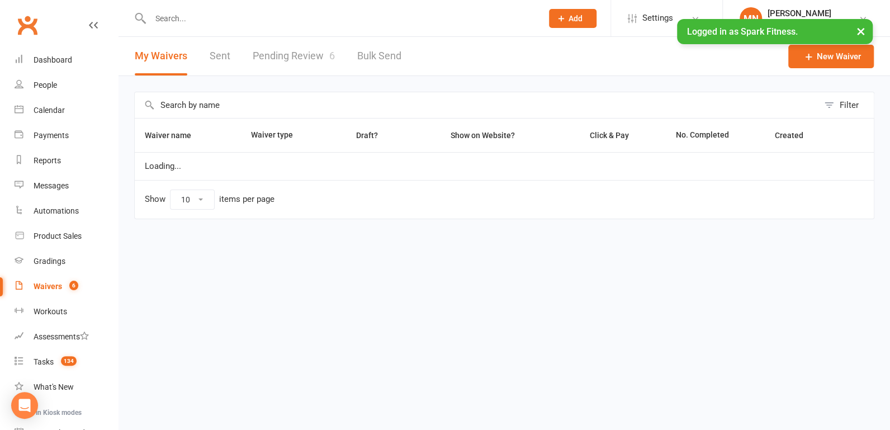
click at [260, 52] on link "Pending Review 6" at bounding box center [294, 56] width 82 height 39
select select "100"
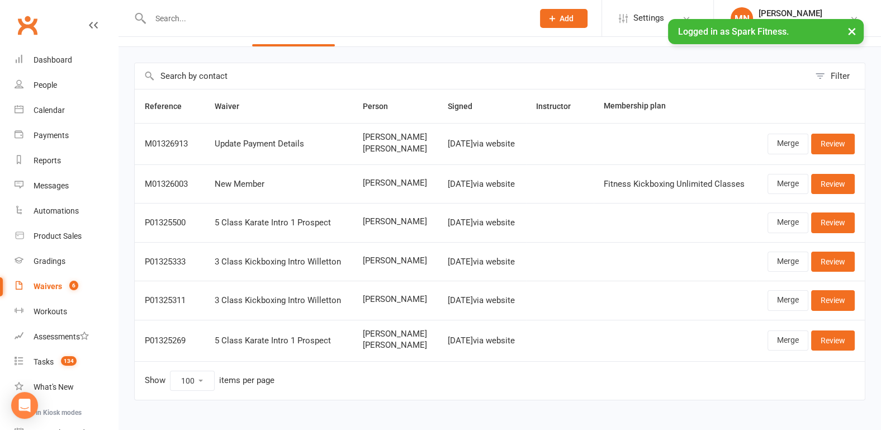
scroll to position [45, 0]
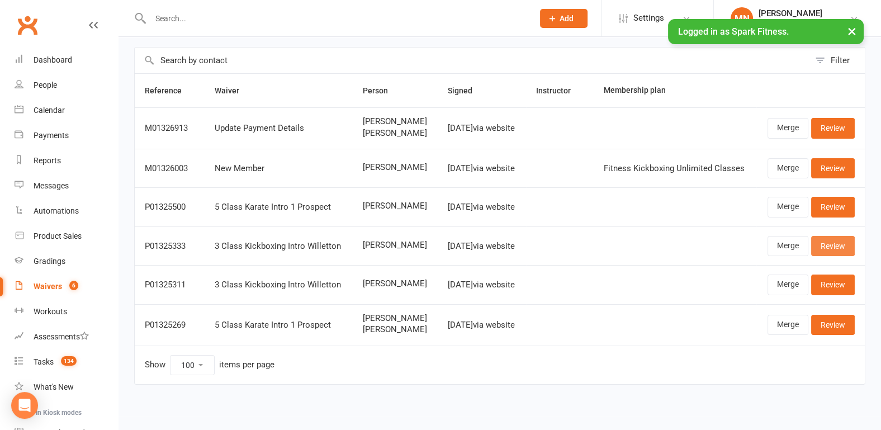
click at [833, 248] on link "Review" at bounding box center [833, 246] width 44 height 20
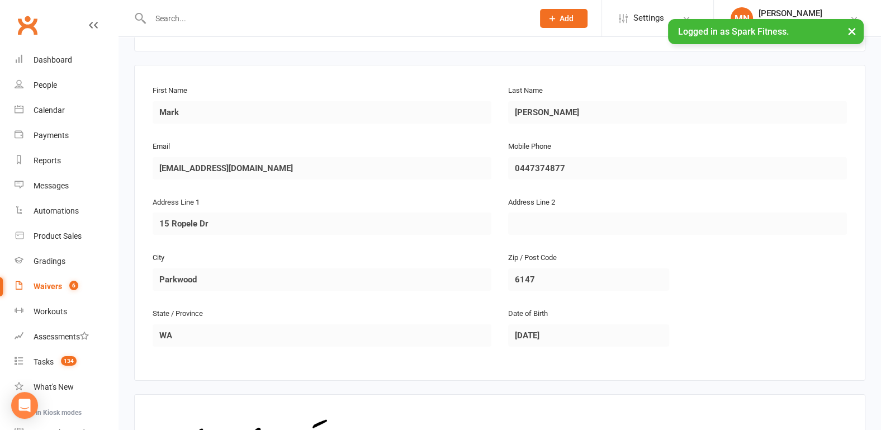
scroll to position [316, 0]
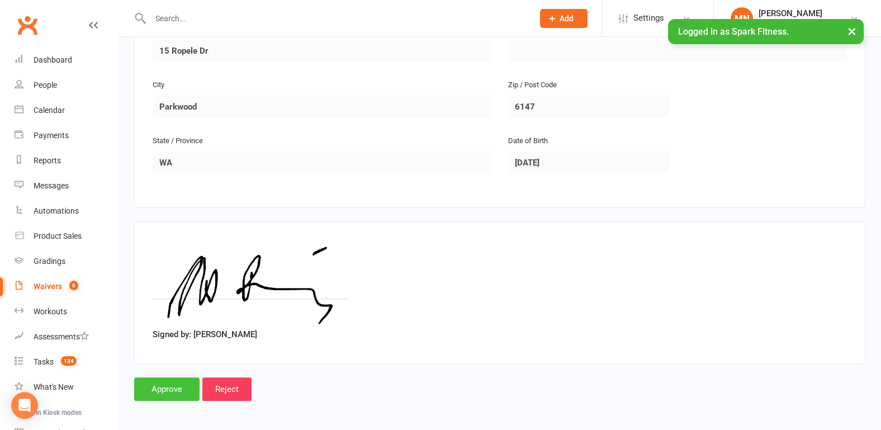
click at [165, 379] on input "Approve" at bounding box center [166, 388] width 65 height 23
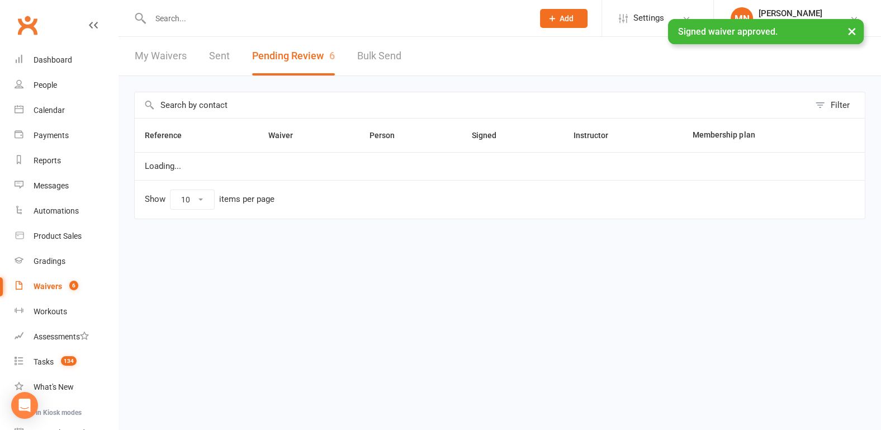
select select "100"
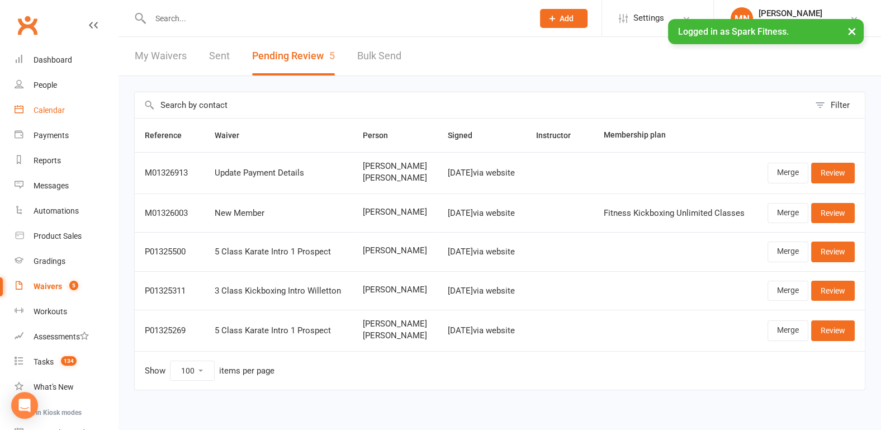
click at [59, 115] on div "Calendar" at bounding box center [49, 110] width 31 height 9
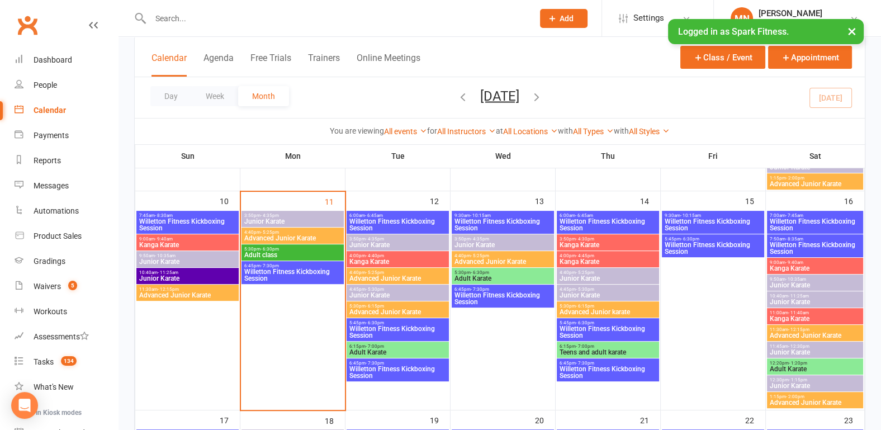
scroll to position [465, 0]
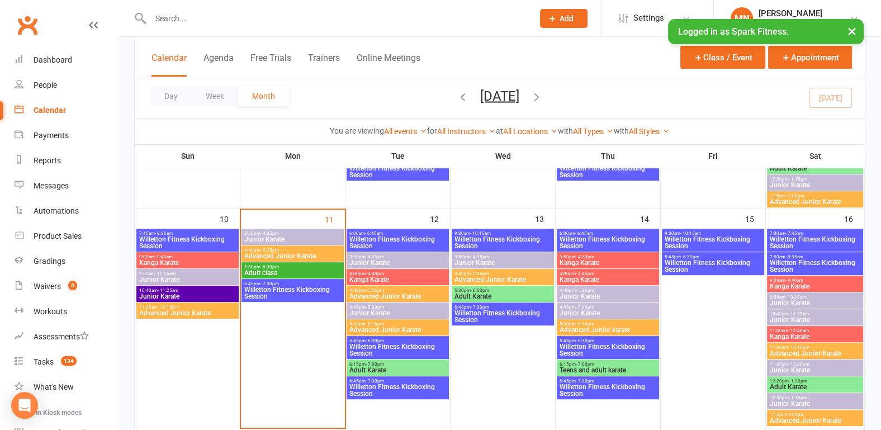
click at [485, 311] on span "Willetton Fitness Kickboxing Session" at bounding box center [503, 316] width 98 height 13
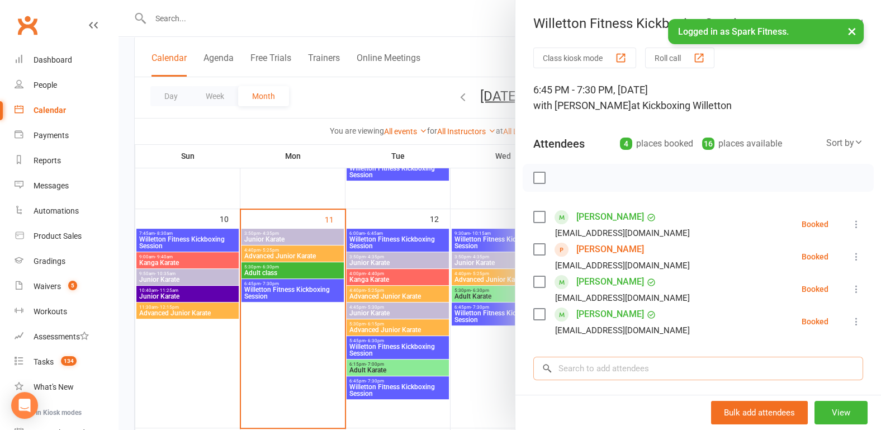
click at [582, 368] on input "search" at bounding box center [698, 367] width 330 height 23
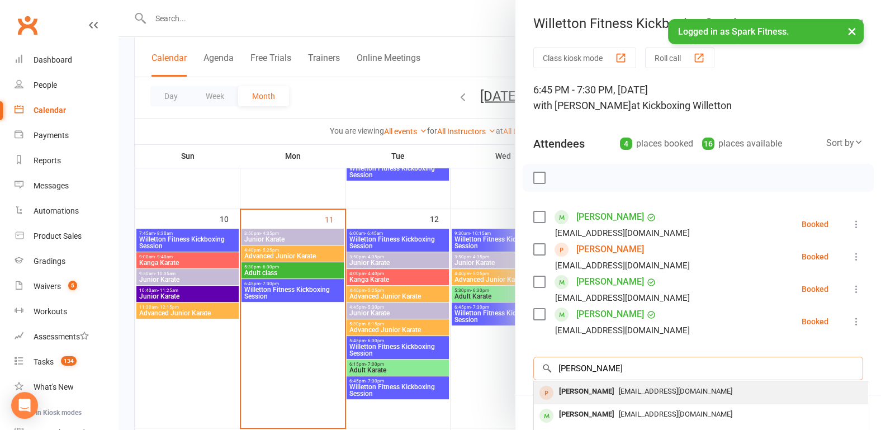
type input "[PERSON_NAME]"
click at [591, 396] on div "[PERSON_NAME]" at bounding box center [586, 391] width 64 height 16
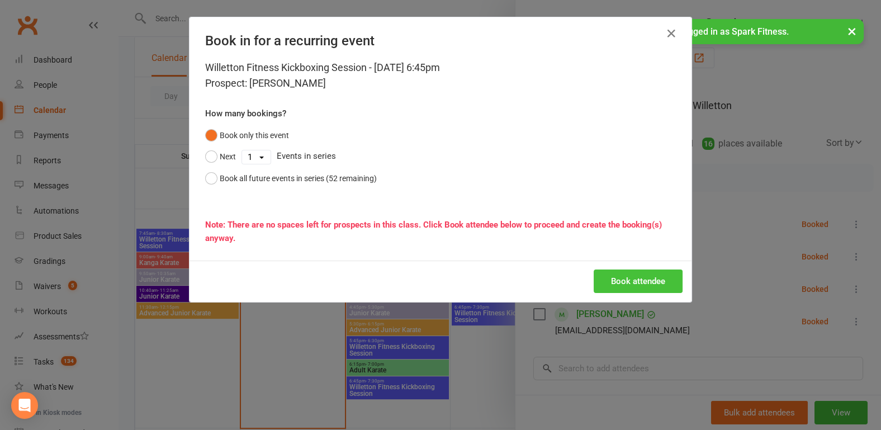
click at [626, 286] on button "Book attendee" at bounding box center [637, 280] width 89 height 23
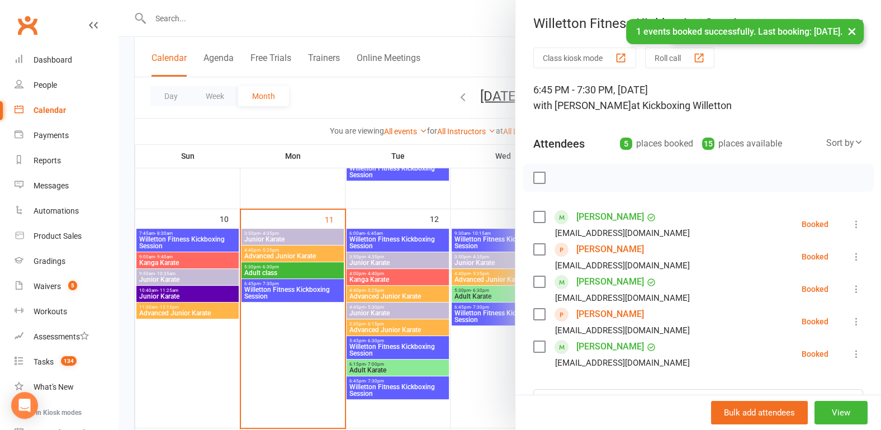
click at [605, 312] on link "[PERSON_NAME]" at bounding box center [610, 314] width 68 height 18
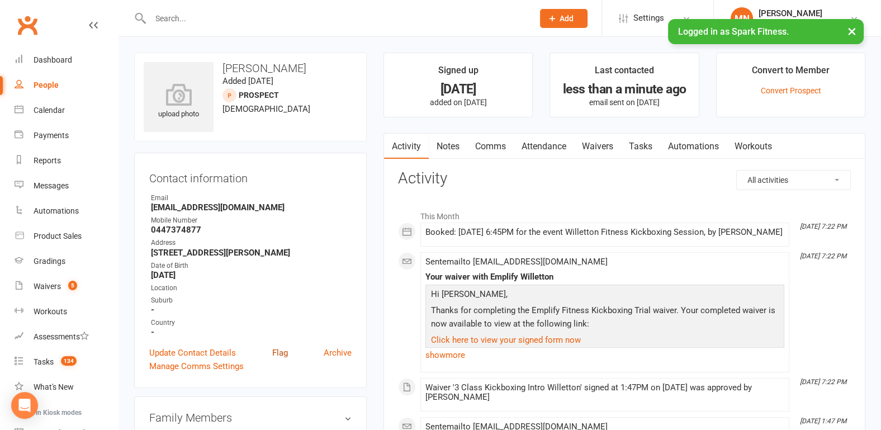
click at [283, 349] on link "Flag" at bounding box center [280, 352] width 16 height 13
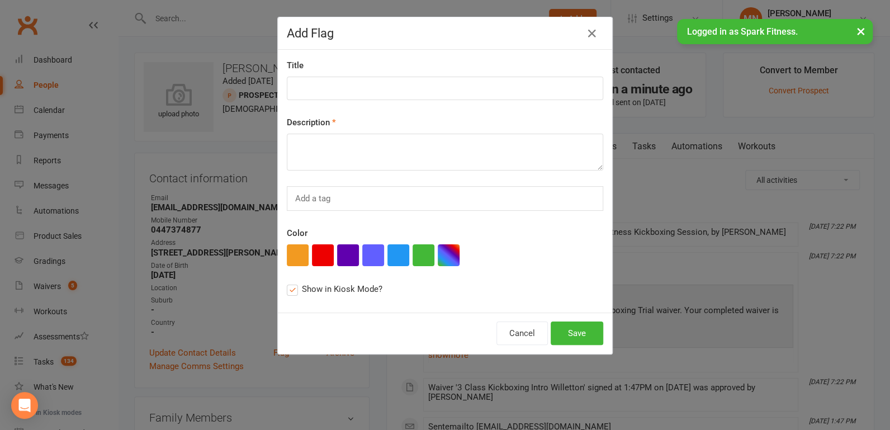
click at [326, 103] on div "Title Description Add a tag Color Show in Kiosk Mode?" at bounding box center [445, 181] width 334 height 263
click at [324, 82] on input at bounding box center [445, 88] width 316 height 23
type input "First class 13/08"
click at [306, 155] on textarea at bounding box center [445, 152] width 316 height 37
type textarea "give gloves and inners"
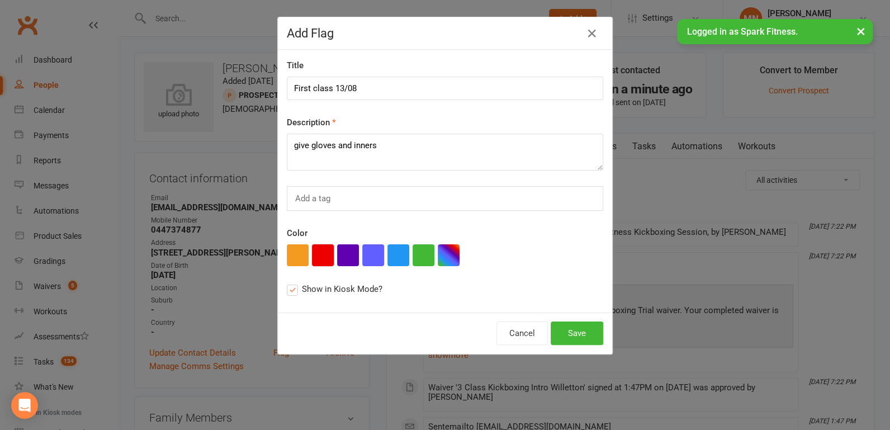
click at [322, 259] on button "button" at bounding box center [323, 255] width 22 height 22
click at [565, 336] on button "Save" at bounding box center [576, 332] width 53 height 23
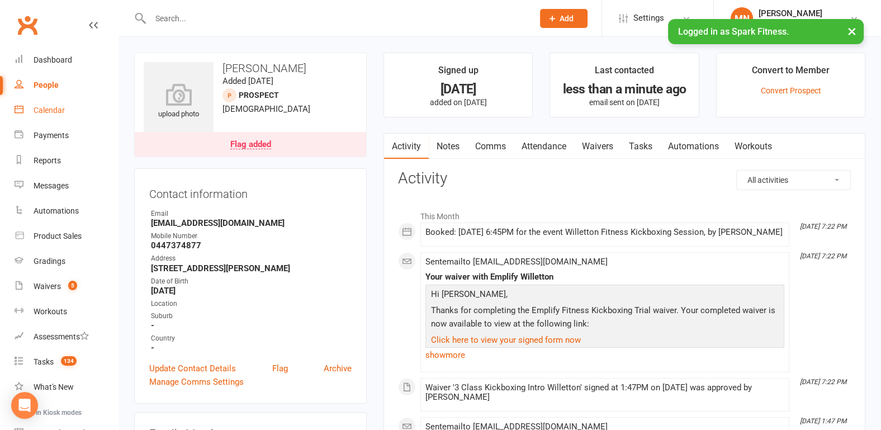
click at [54, 116] on link "Calendar" at bounding box center [66, 110] width 103 height 25
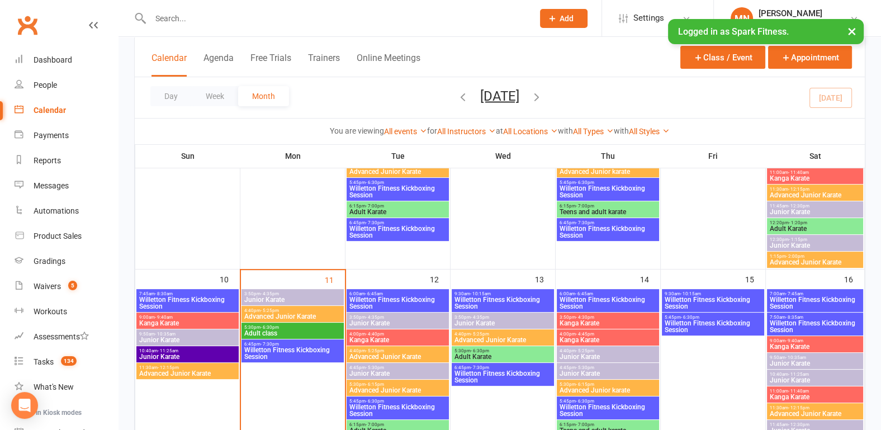
scroll to position [407, 0]
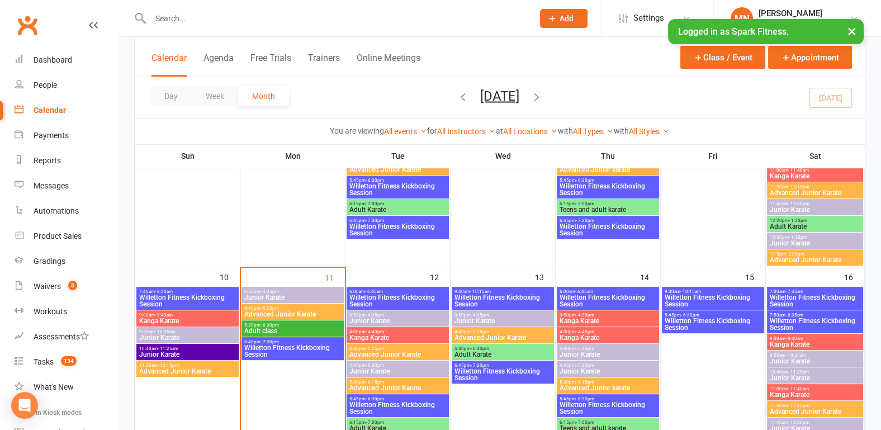
click at [480, 375] on span "Willetton Fitness Kickboxing Session" at bounding box center [503, 374] width 98 height 13
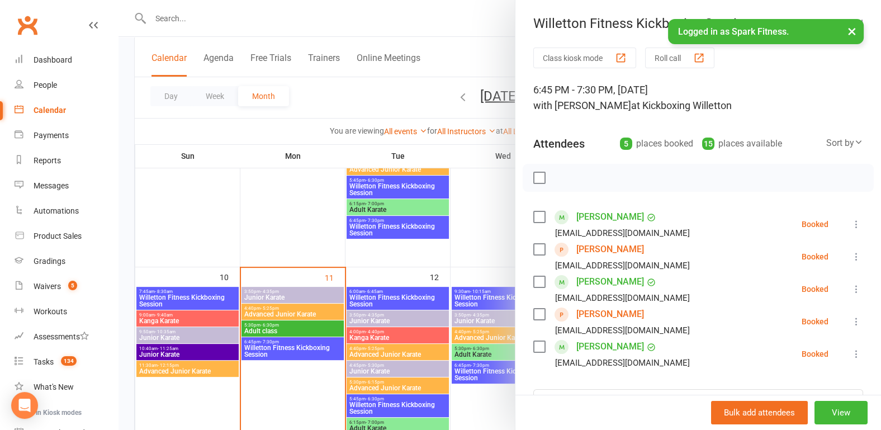
click at [272, 223] on div at bounding box center [499, 215] width 762 height 430
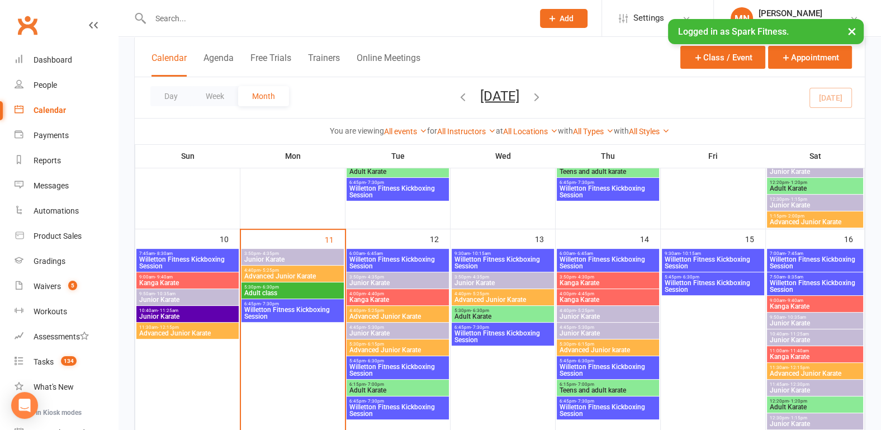
scroll to position [465, 0]
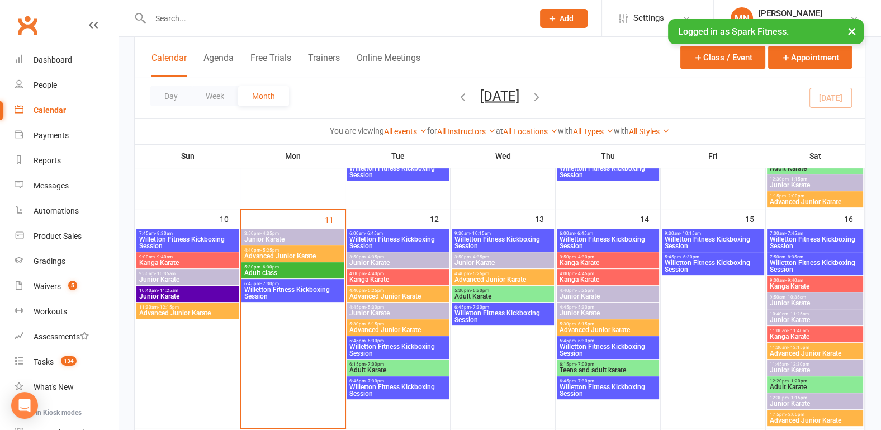
click at [569, 389] on span "Willetton Fitness Kickboxing Session" at bounding box center [608, 389] width 98 height 13
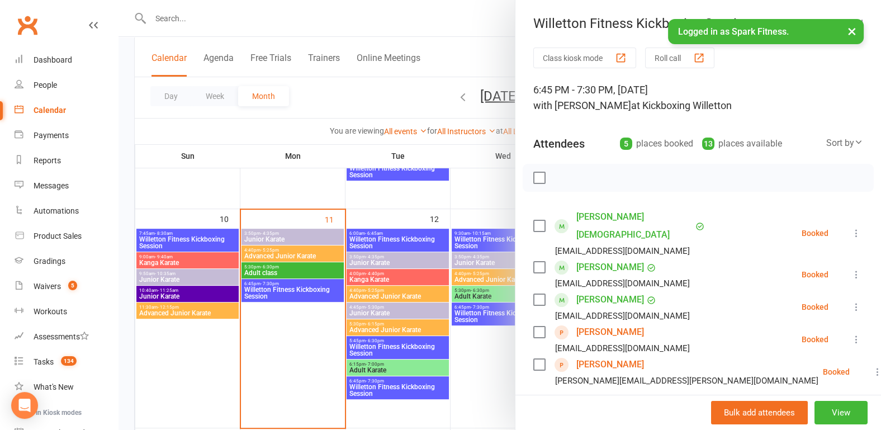
click at [575, 182] on div at bounding box center [697, 178] width 351 height 28
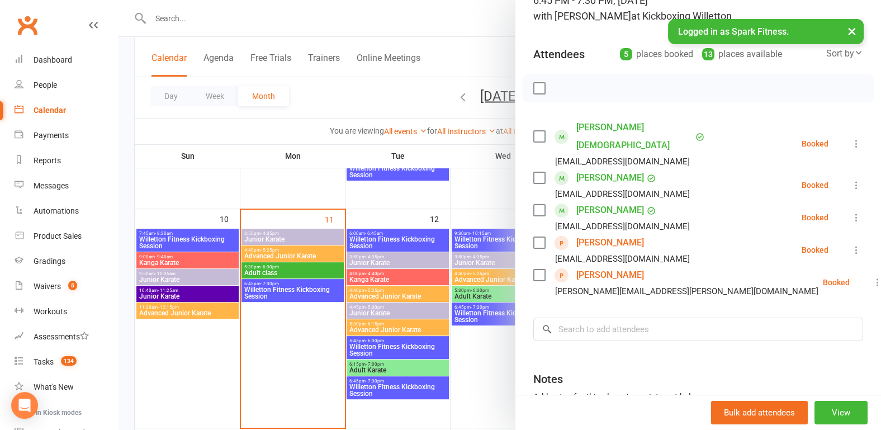
scroll to position [174, 0]
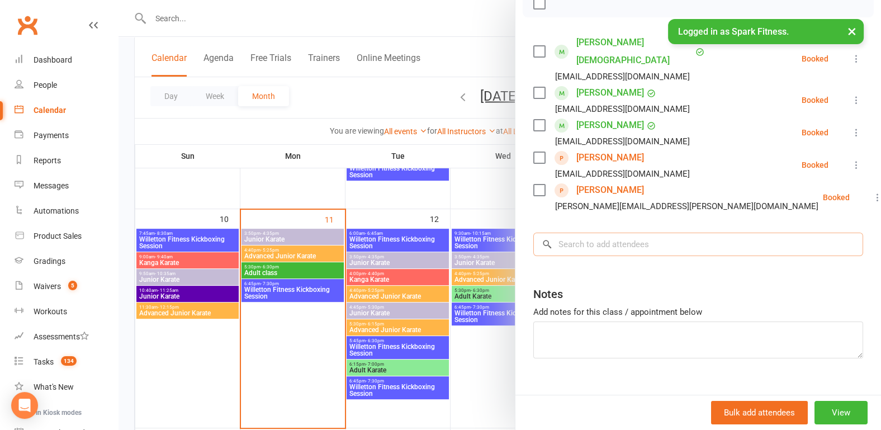
click at [577, 232] on input "search" at bounding box center [698, 243] width 330 height 23
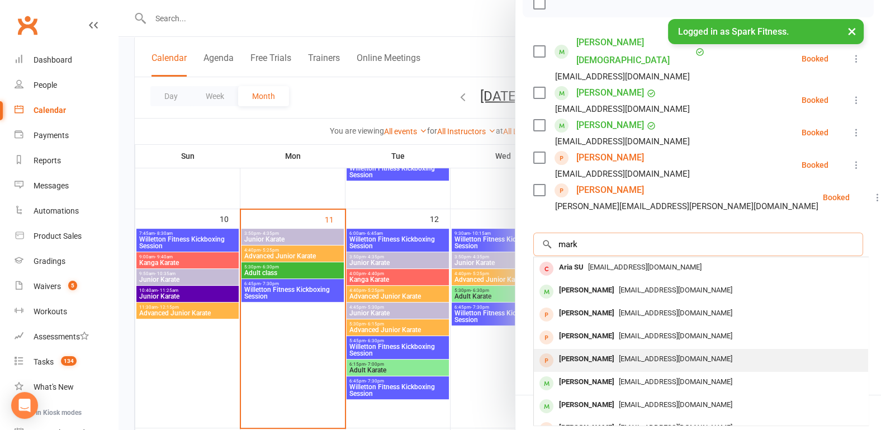
type input "mark"
click at [577, 351] on div "[PERSON_NAME]" at bounding box center [586, 359] width 64 height 16
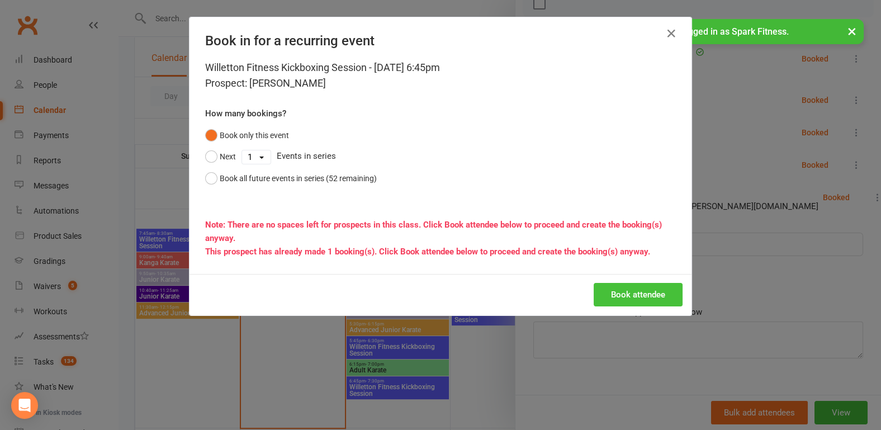
click at [620, 289] on button "Book attendee" at bounding box center [637, 294] width 89 height 23
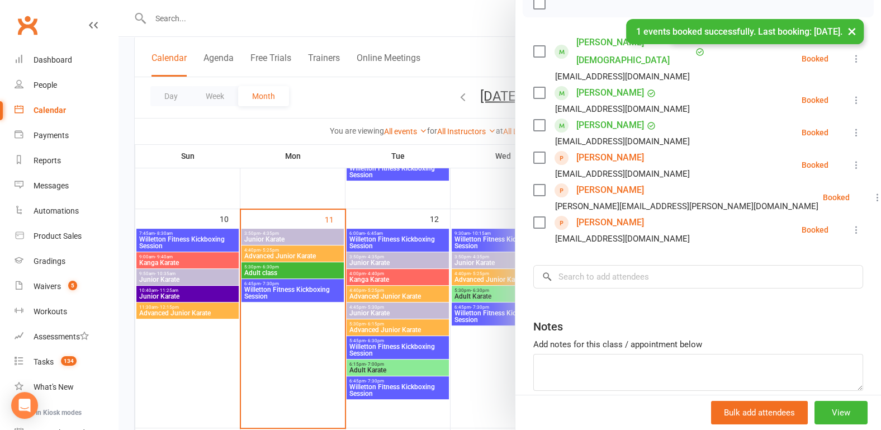
click at [127, 212] on div at bounding box center [499, 215] width 762 height 430
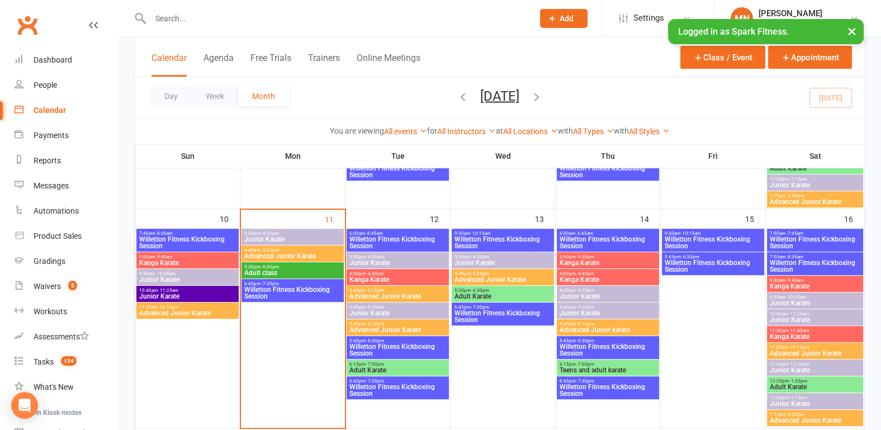
click at [696, 264] on span "Willetton Fitness Kickboxing Session" at bounding box center [713, 265] width 98 height 13
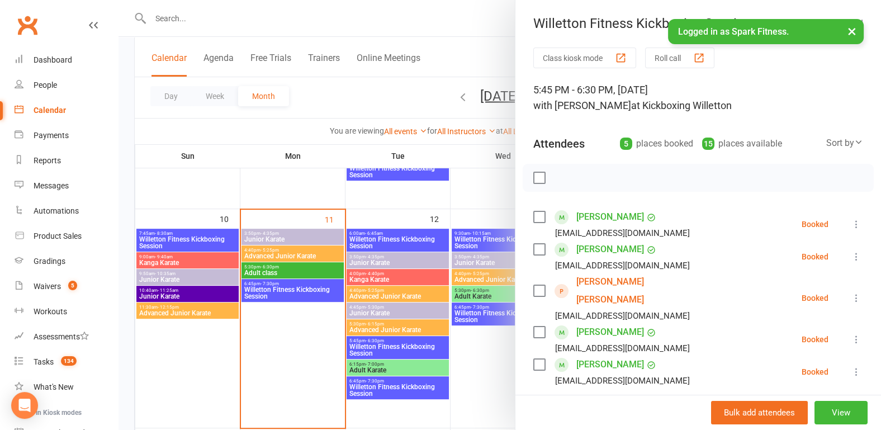
click at [567, 192] on div "Class kiosk mode Roll call 5:45 PM - 6:30 PM, [DATE] with [PERSON_NAME] at Kick…" at bounding box center [697, 317] width 365 height 541
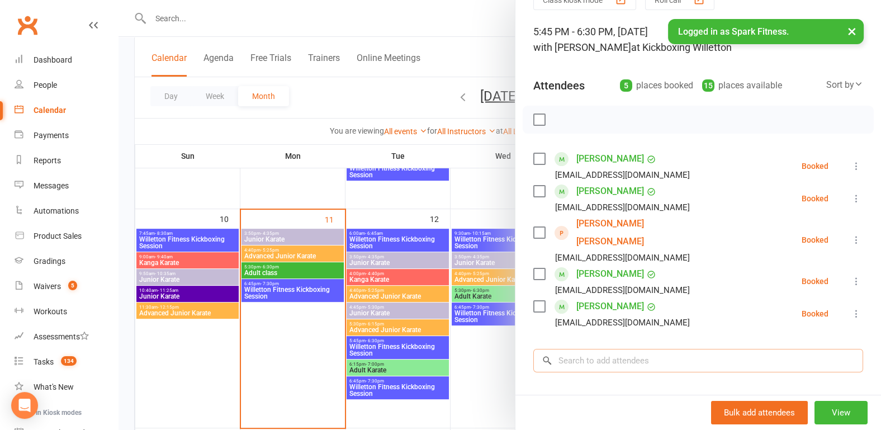
click at [573, 350] on input "search" at bounding box center [698, 360] width 330 height 23
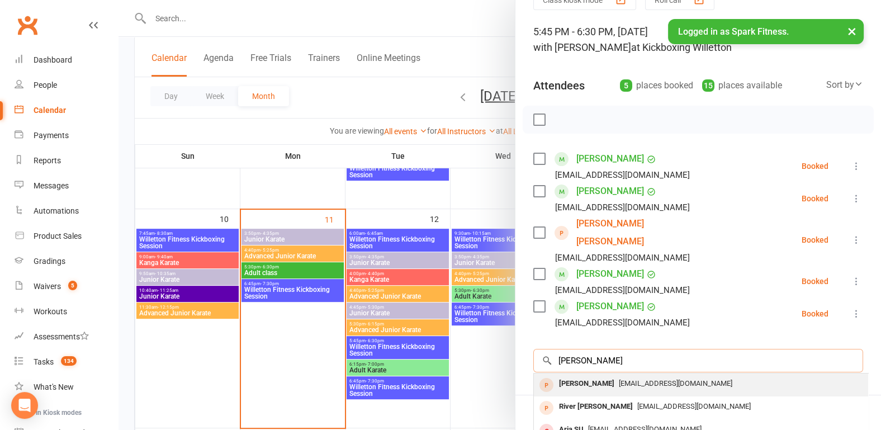
type input "[PERSON_NAME]"
click at [581, 375] on div "[PERSON_NAME]" at bounding box center [586, 383] width 64 height 16
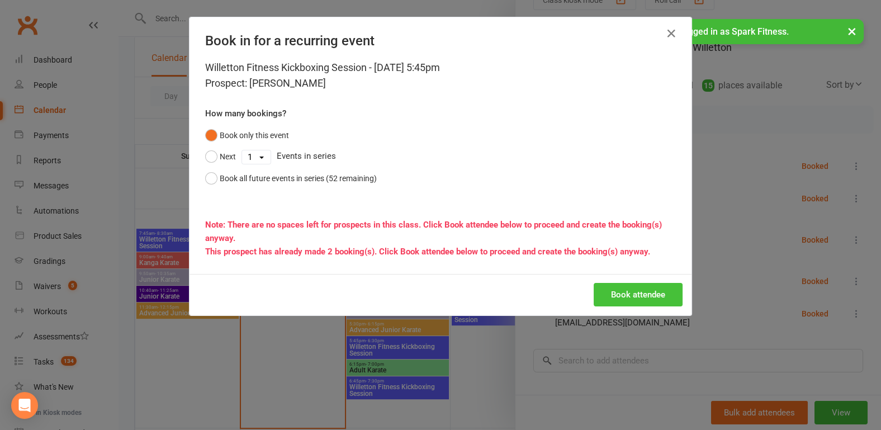
click at [615, 296] on button "Book attendee" at bounding box center [637, 294] width 89 height 23
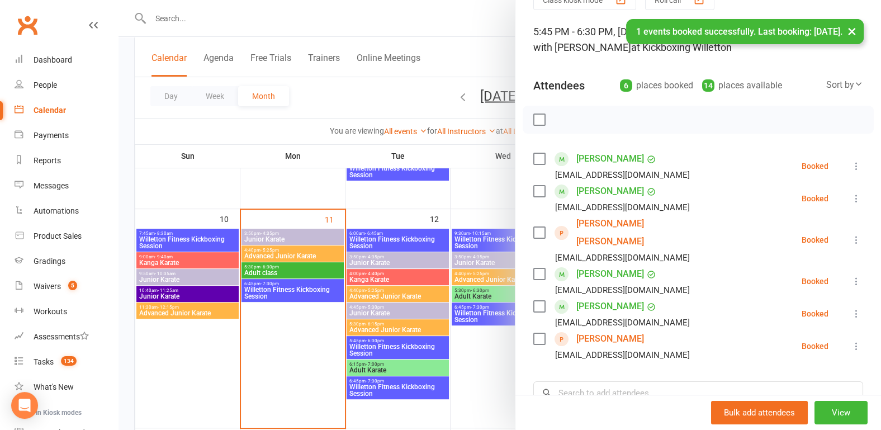
click at [124, 208] on div at bounding box center [499, 215] width 762 height 430
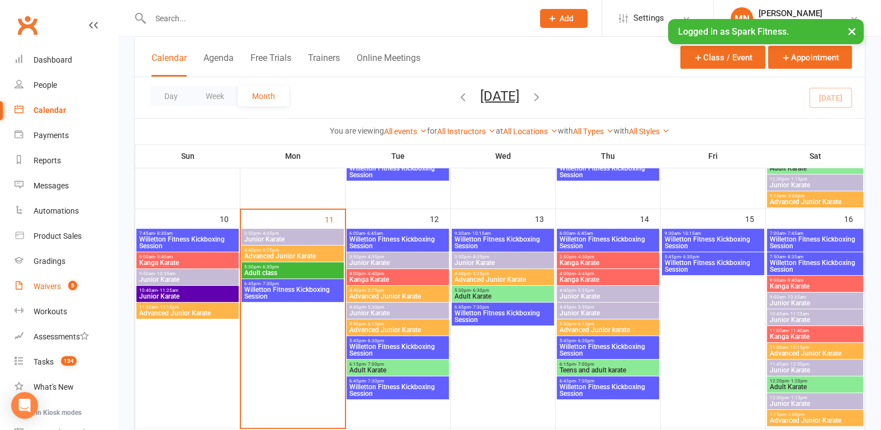
click at [54, 280] on link "Waivers 5" at bounding box center [66, 286] width 103 height 25
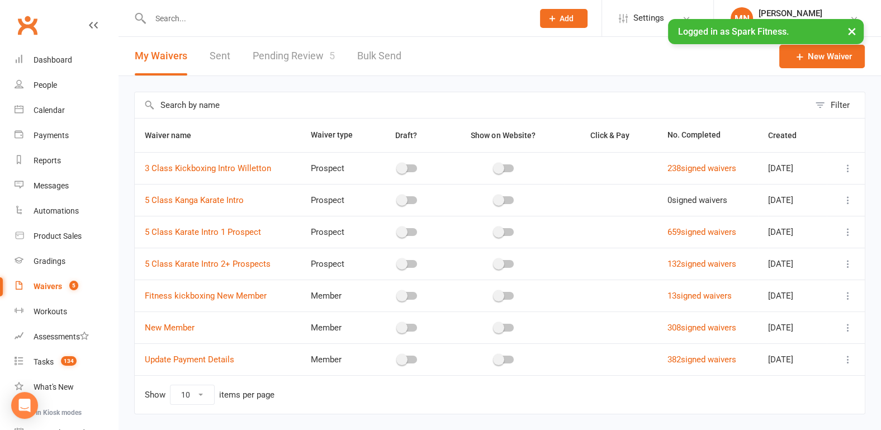
click at [282, 68] on link "Pending Review 5" at bounding box center [294, 56] width 82 height 39
select select "100"
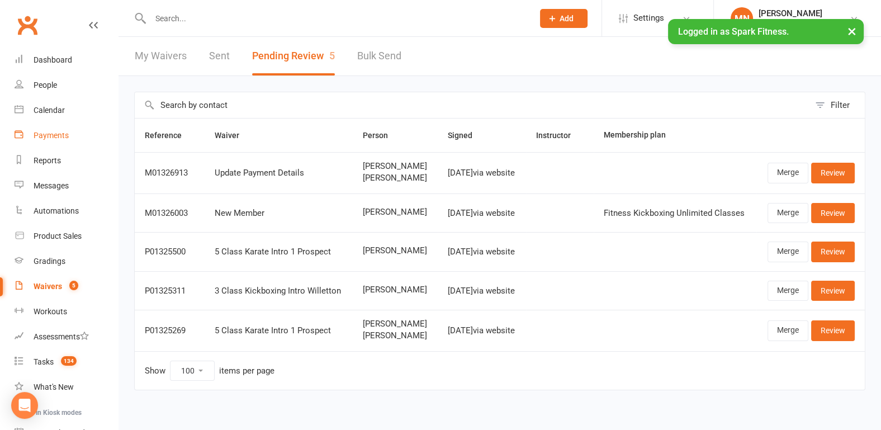
click at [58, 142] on link "Payments" at bounding box center [66, 135] width 103 height 25
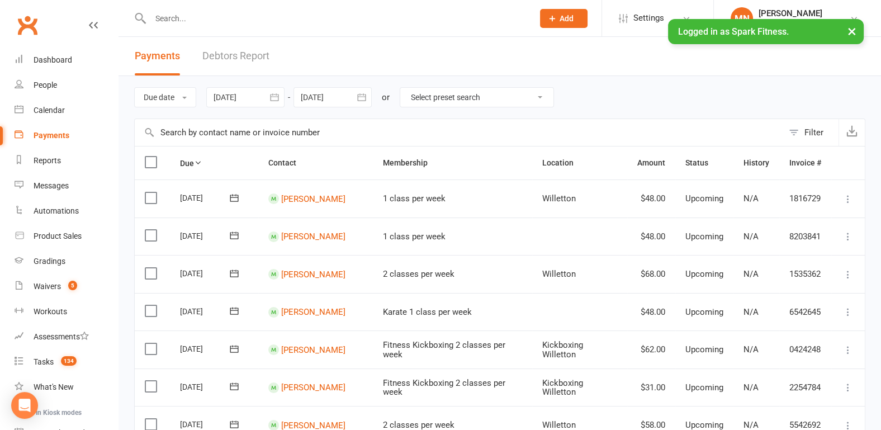
click at [248, 99] on div at bounding box center [245, 97] width 78 height 20
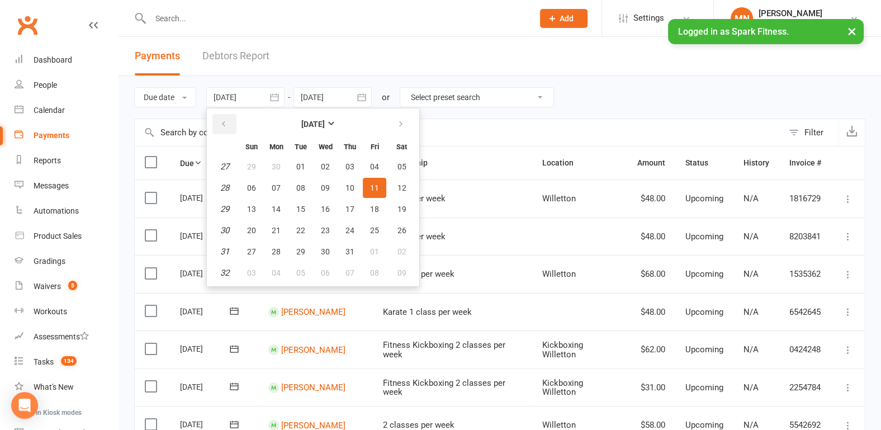
click at [221, 129] on button "button" at bounding box center [224, 124] width 24 height 20
click at [227, 169] on em "23" at bounding box center [224, 166] width 9 height 10
click at [221, 187] on em "24" at bounding box center [224, 188] width 9 height 10
click at [226, 189] on em "24" at bounding box center [224, 188] width 9 height 10
click at [250, 188] on span "08" at bounding box center [251, 187] width 9 height 9
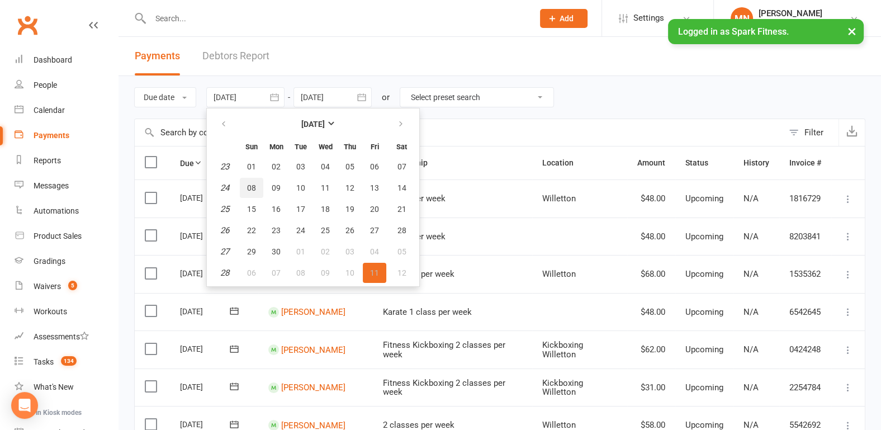
type input "[DATE]"
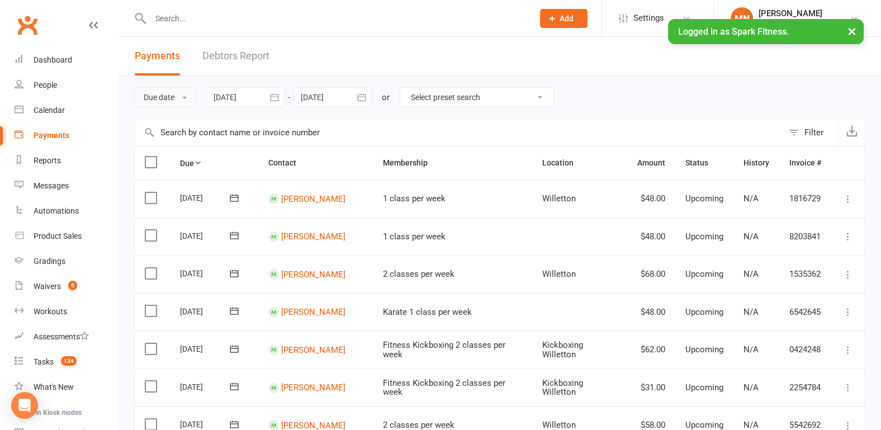
click at [170, 96] on button "Due date" at bounding box center [165, 97] width 62 height 20
click at [176, 165] on link "Date failed" at bounding box center [190, 167] width 111 height 22
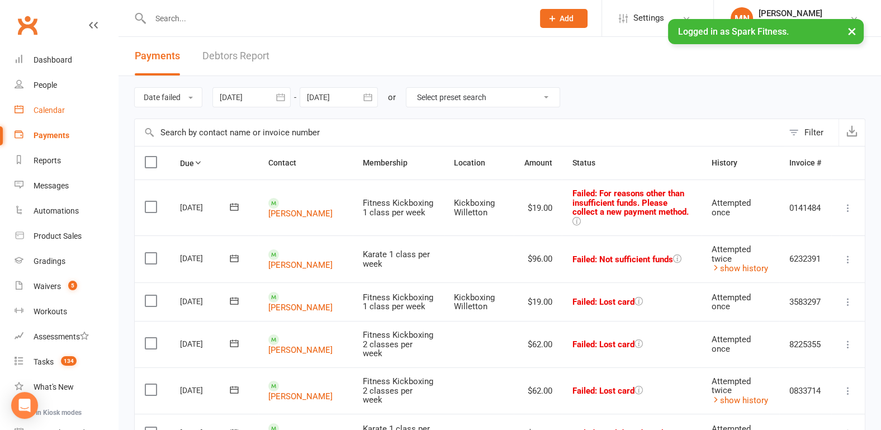
click at [62, 110] on div "Calendar" at bounding box center [49, 110] width 31 height 9
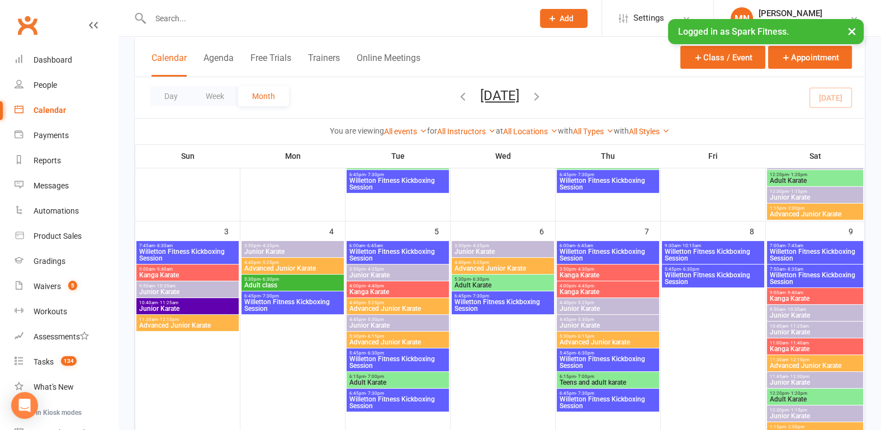
scroll to position [232, 0]
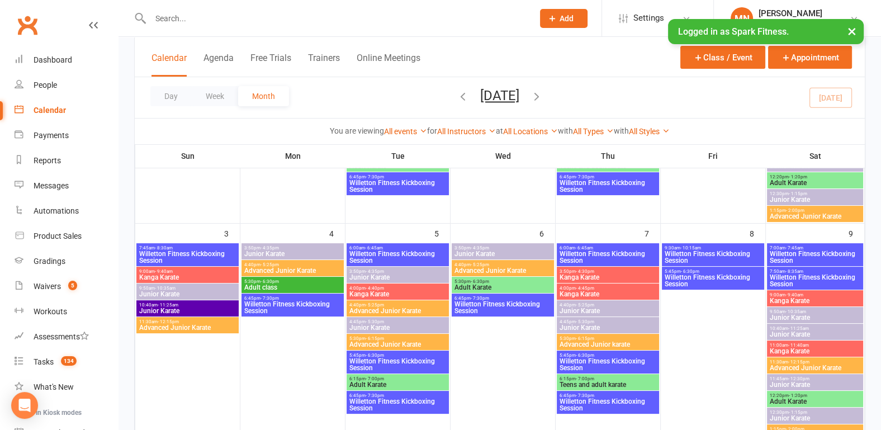
click at [833, 247] on span "7:00am - 7:45am" at bounding box center [815, 247] width 92 height 5
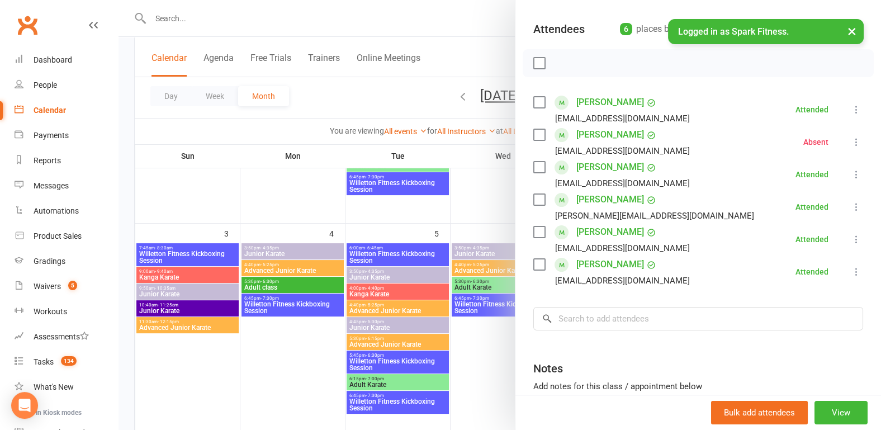
scroll to position [116, 0]
click at [198, 381] on div at bounding box center [499, 215] width 762 height 430
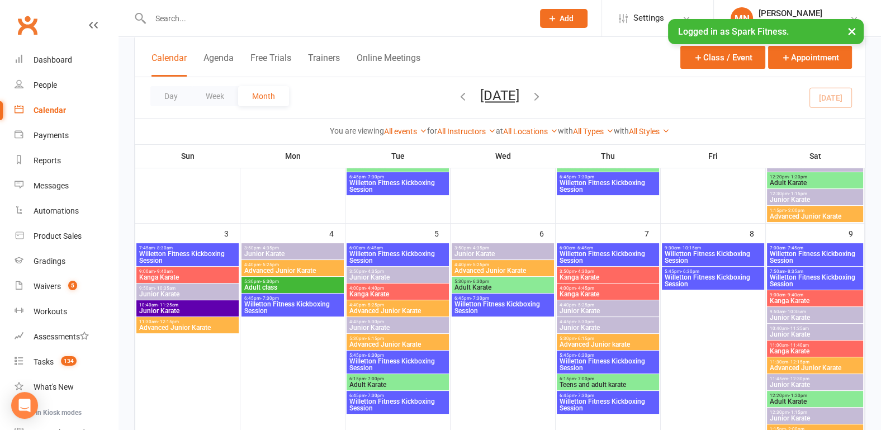
click at [793, 276] on span "Willetton Fitness Kickboxing Session" at bounding box center [815, 280] width 92 height 13
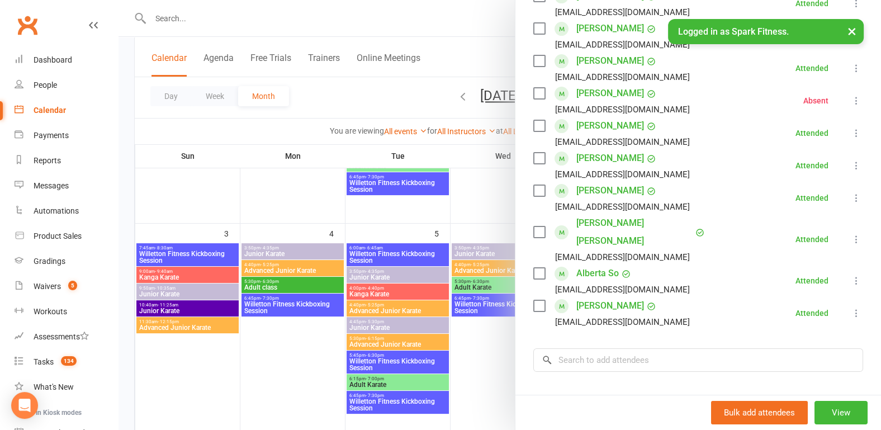
scroll to position [232, 0]
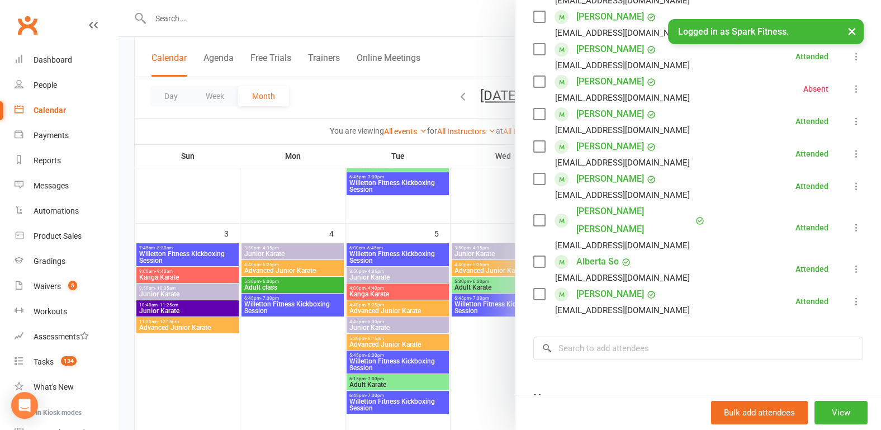
click at [273, 377] on div at bounding box center [499, 215] width 762 height 430
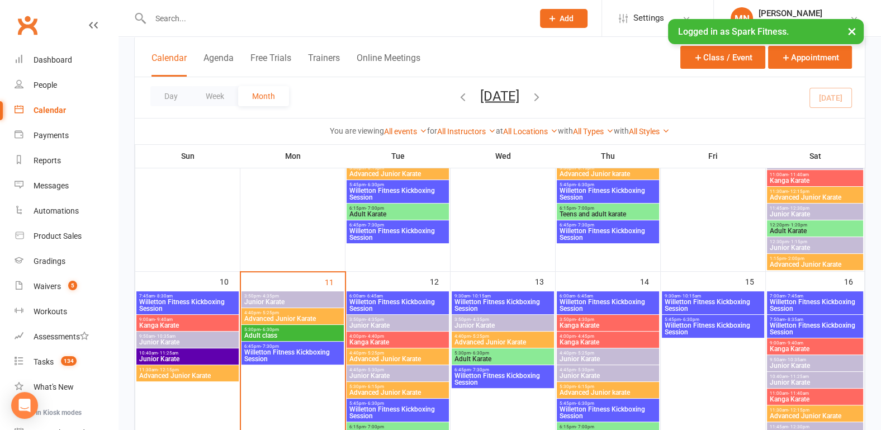
scroll to position [407, 0]
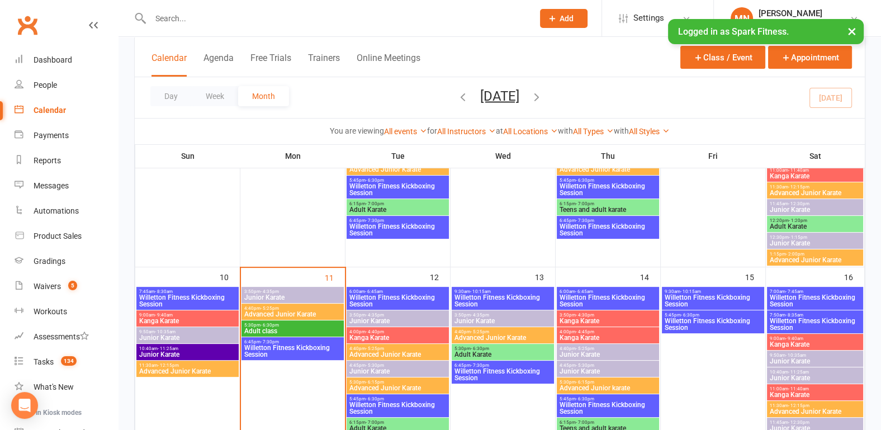
click at [182, 294] on span "Willetton Fitness Kickboxing Session" at bounding box center [188, 300] width 98 height 13
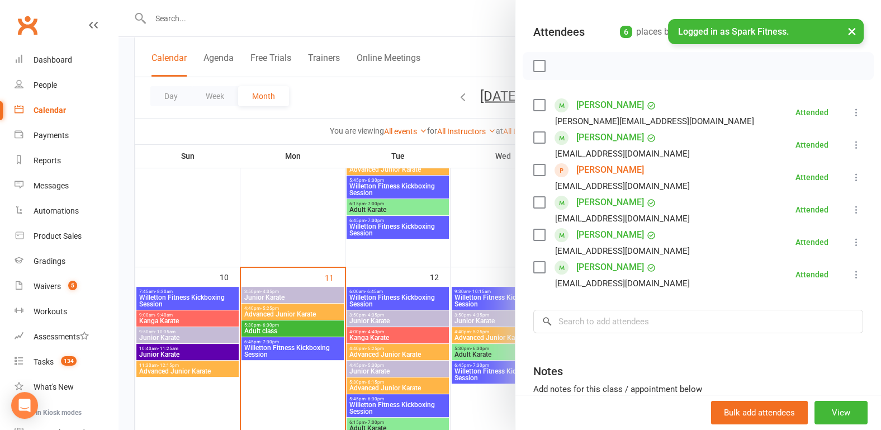
scroll to position [116, 0]
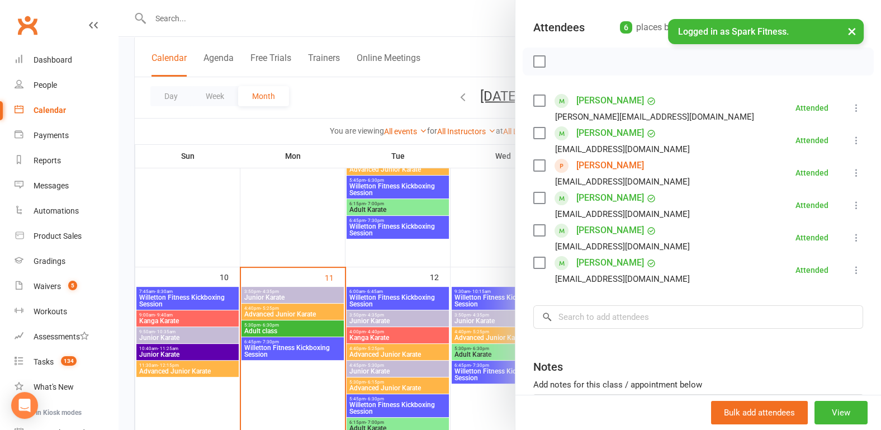
click at [196, 256] on div at bounding box center [499, 215] width 762 height 430
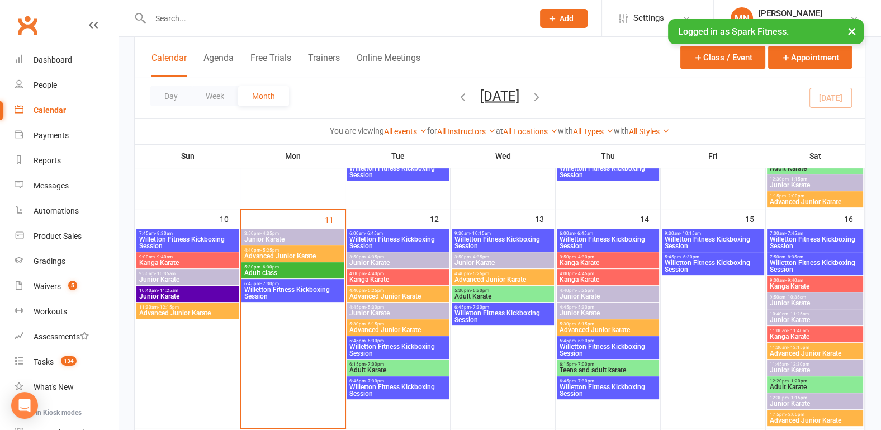
scroll to position [524, 0]
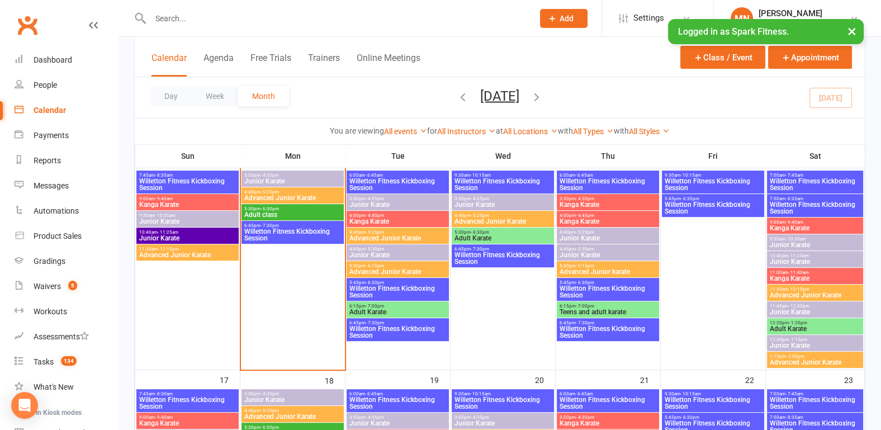
click at [289, 230] on span "Willetton Fitness Kickboxing Session" at bounding box center [293, 234] width 98 height 13
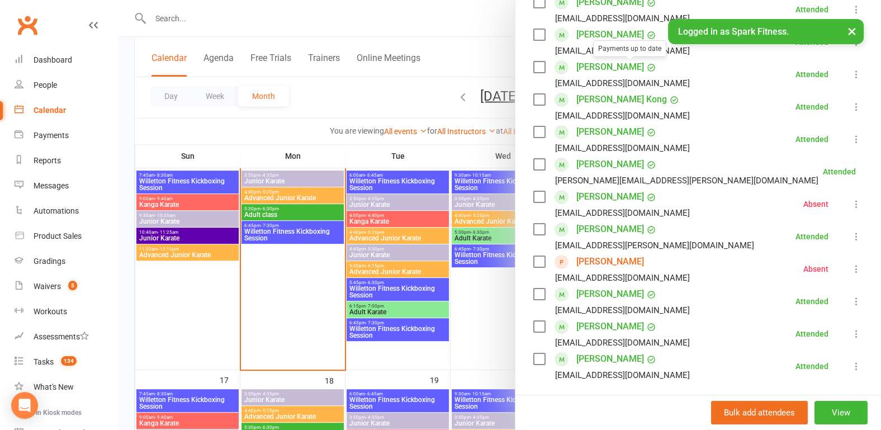
scroll to position [232, 0]
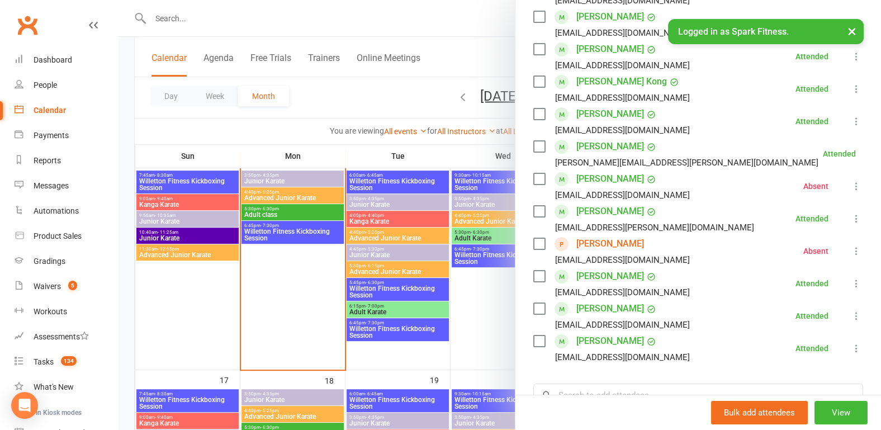
click at [165, 314] on div at bounding box center [499, 215] width 762 height 430
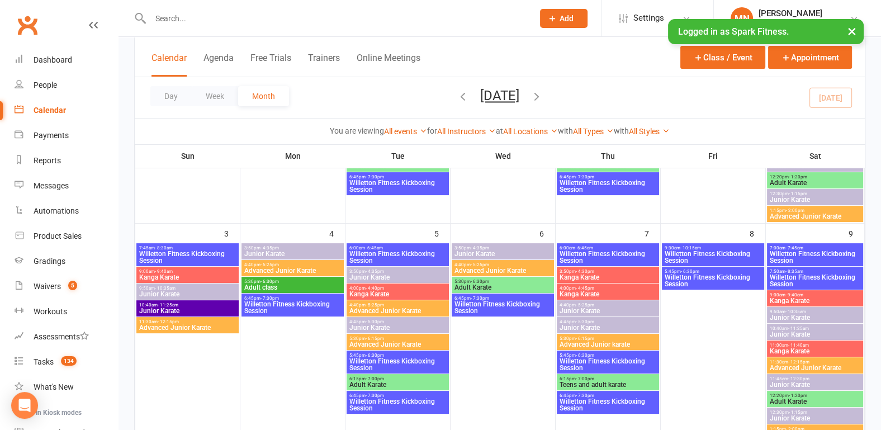
click at [267, 301] on span "Willetton Fitness Kickboxing Session" at bounding box center [293, 307] width 98 height 13
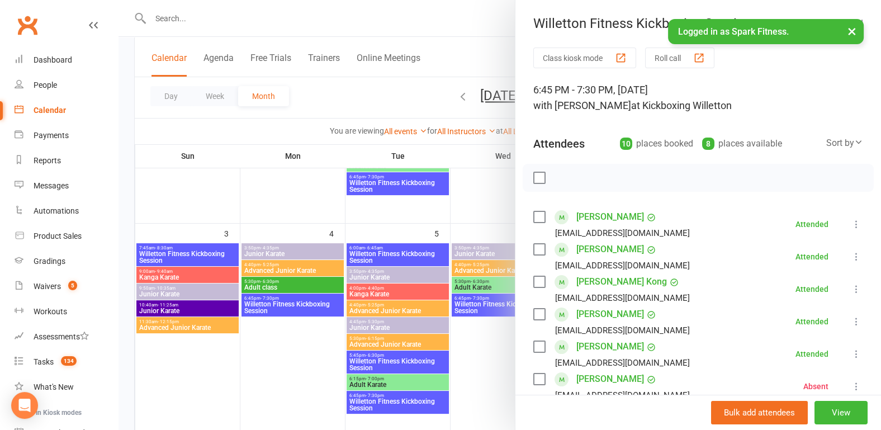
click at [267, 214] on div at bounding box center [499, 215] width 762 height 430
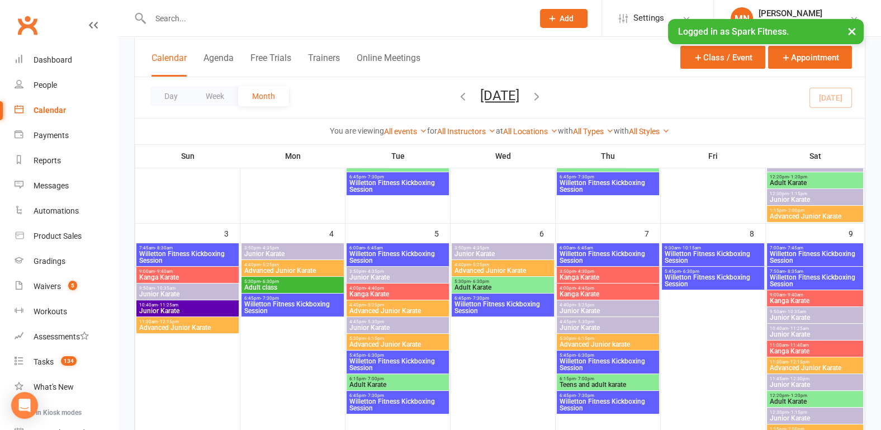
click at [374, 252] on span "Willetton Fitness Kickboxing Session" at bounding box center [398, 256] width 98 height 13
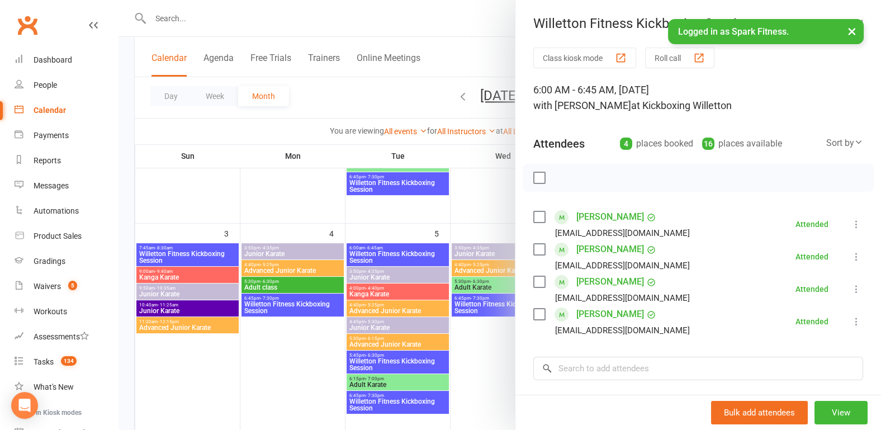
scroll to position [58, 0]
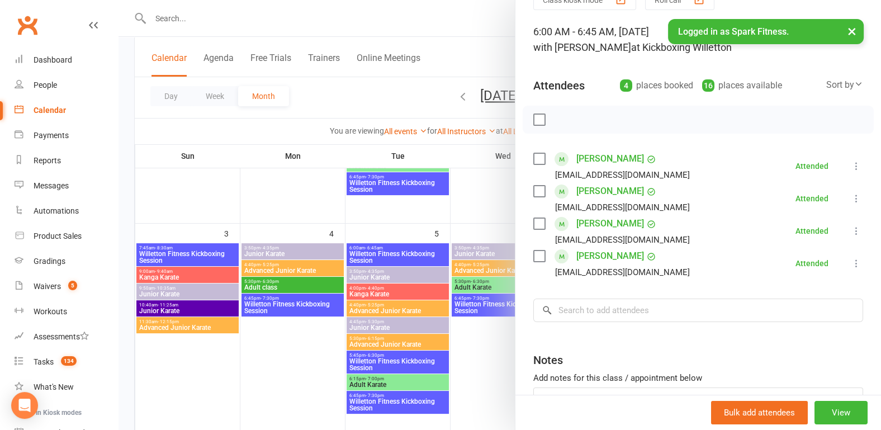
click at [355, 205] on div at bounding box center [499, 215] width 762 height 430
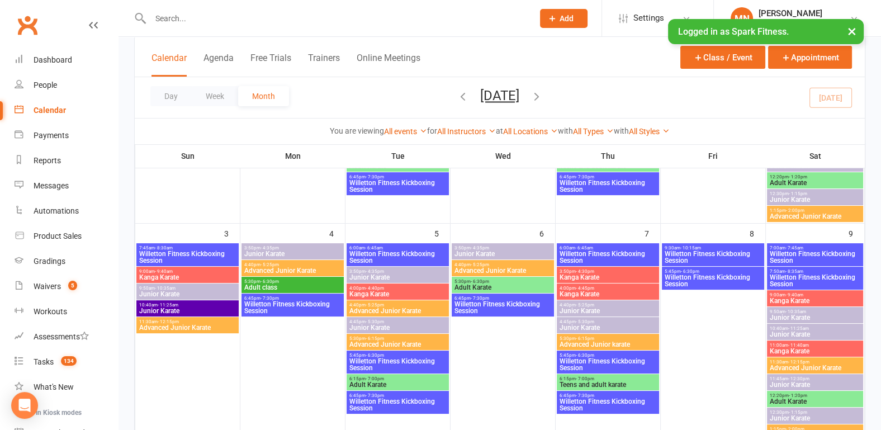
click at [411, 365] on span "Willetton Fitness Kickboxing Session" at bounding box center [398, 364] width 98 height 13
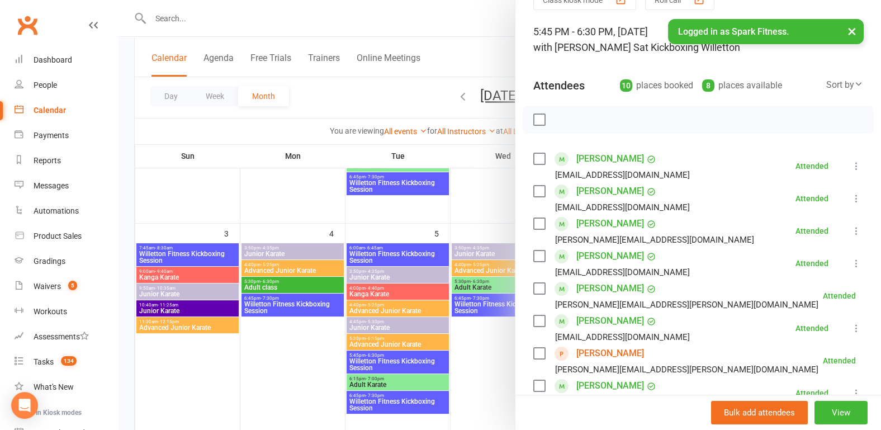
click at [312, 359] on div at bounding box center [499, 215] width 762 height 430
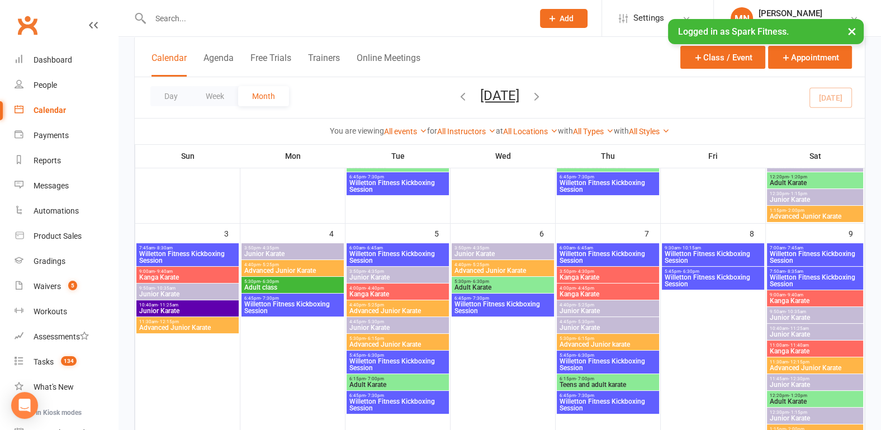
click at [373, 400] on span "Willetton Fitness Kickboxing Session" at bounding box center [398, 404] width 98 height 13
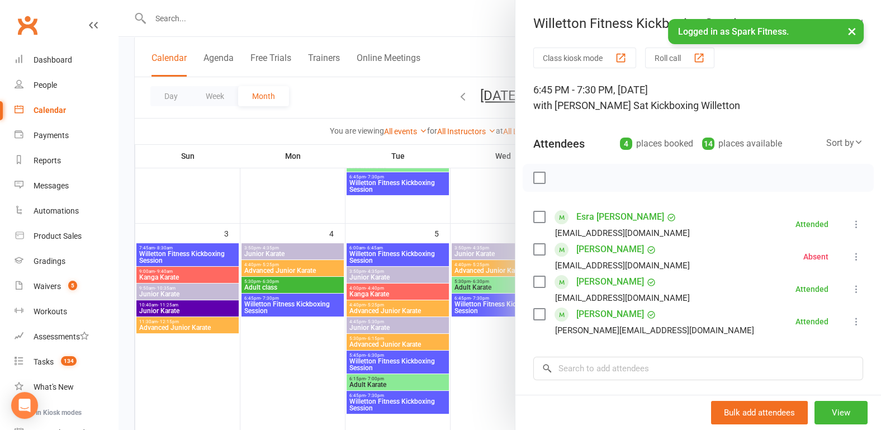
click at [297, 366] on div at bounding box center [499, 215] width 762 height 430
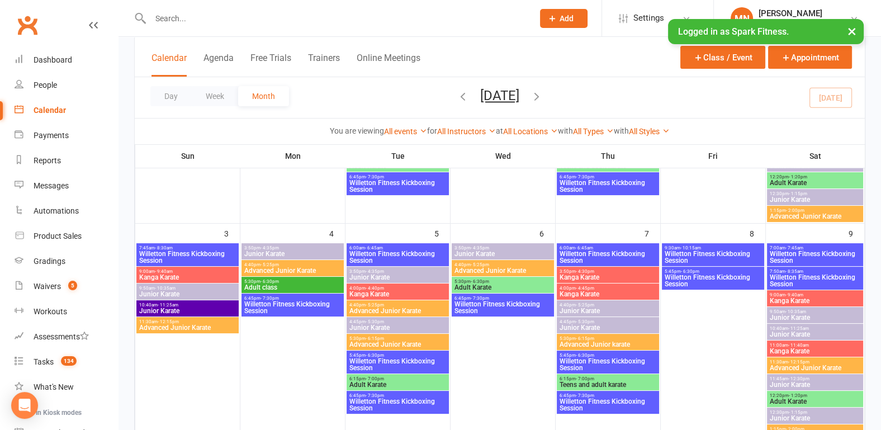
click at [539, 299] on span "6:45pm - 7:30pm" at bounding box center [503, 298] width 98 height 5
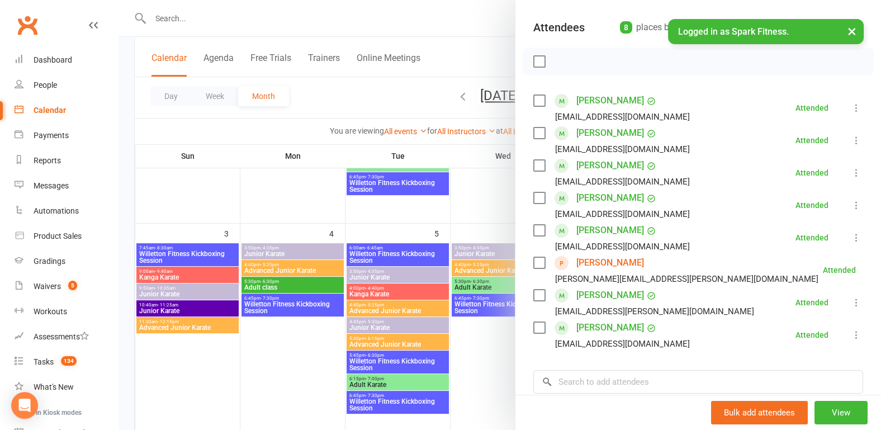
scroll to position [174, 0]
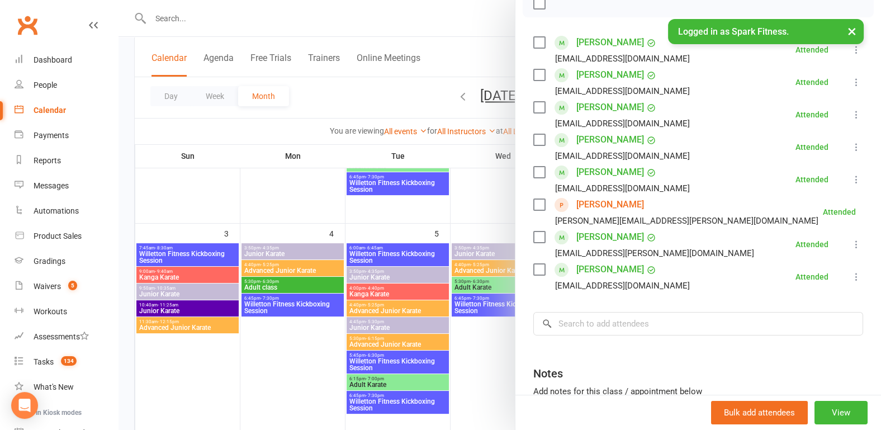
click at [284, 360] on div at bounding box center [499, 215] width 762 height 430
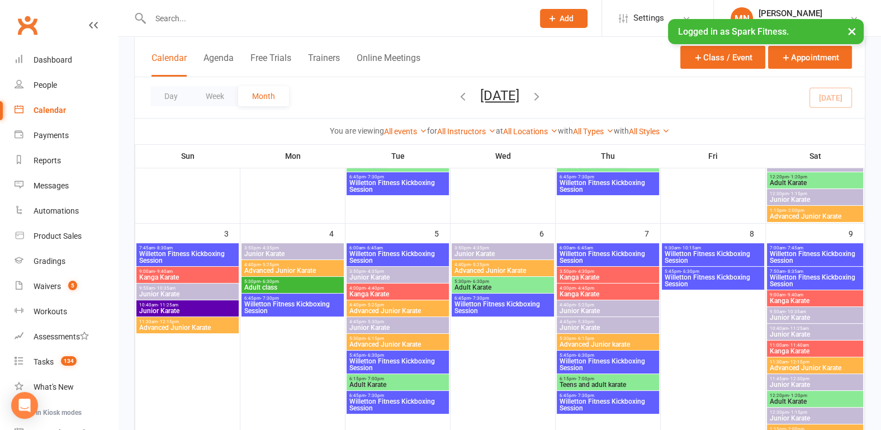
click at [617, 253] on span "Willetton Fitness Kickboxing Session" at bounding box center [608, 256] width 98 height 13
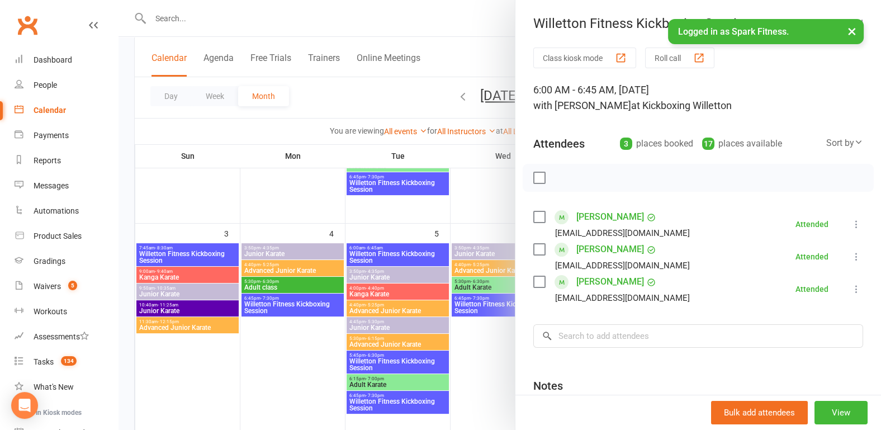
click at [455, 232] on div at bounding box center [499, 215] width 762 height 430
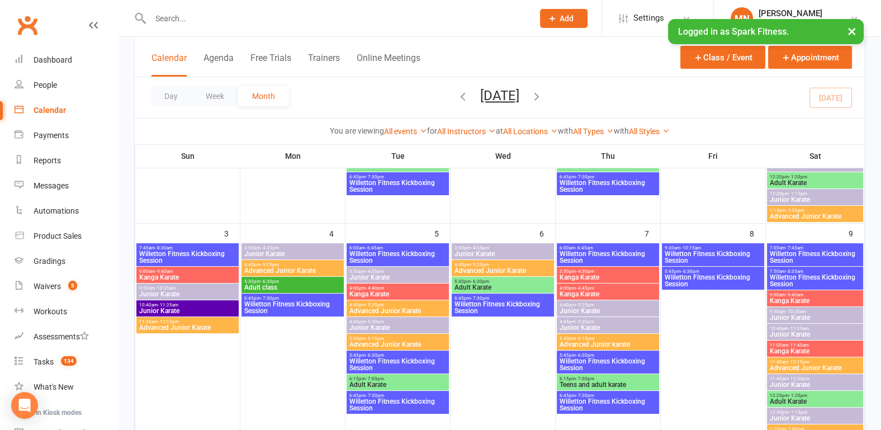
click at [596, 360] on span "Willetton Fitness Kickboxing Session" at bounding box center [608, 364] width 98 height 13
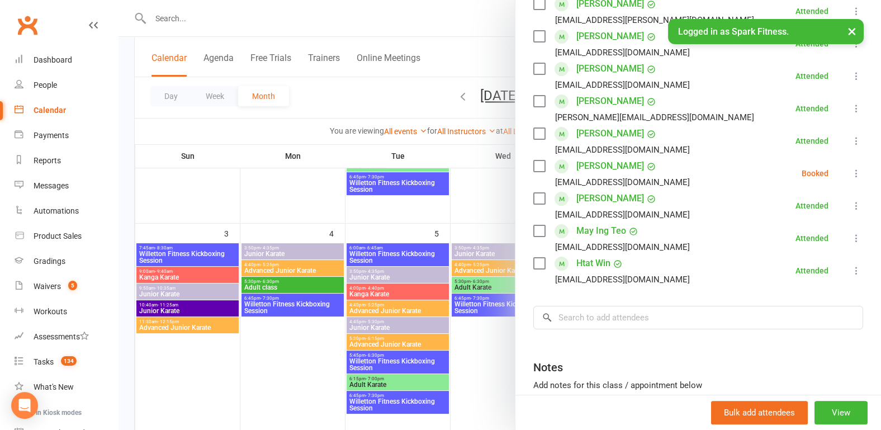
scroll to position [291, 0]
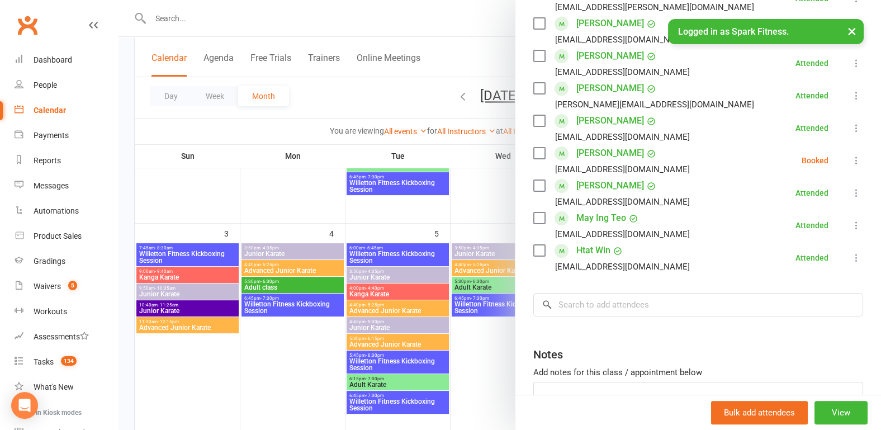
click at [445, 202] on div at bounding box center [499, 215] width 762 height 430
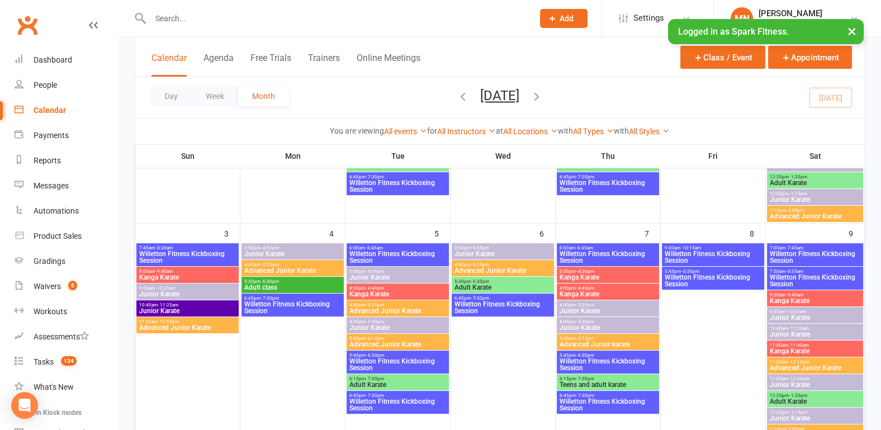
click at [612, 398] on span "Willetton Fitness Kickboxing Session" at bounding box center [608, 404] width 98 height 13
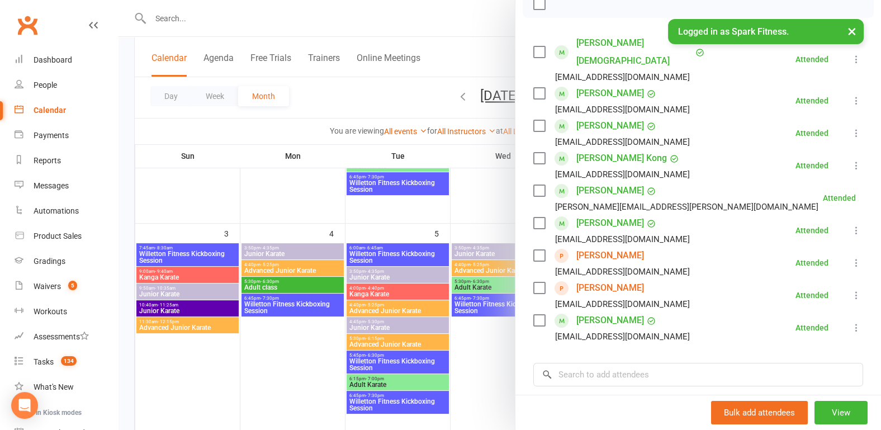
scroll to position [174, 0]
click at [460, 223] on div at bounding box center [499, 215] width 762 height 430
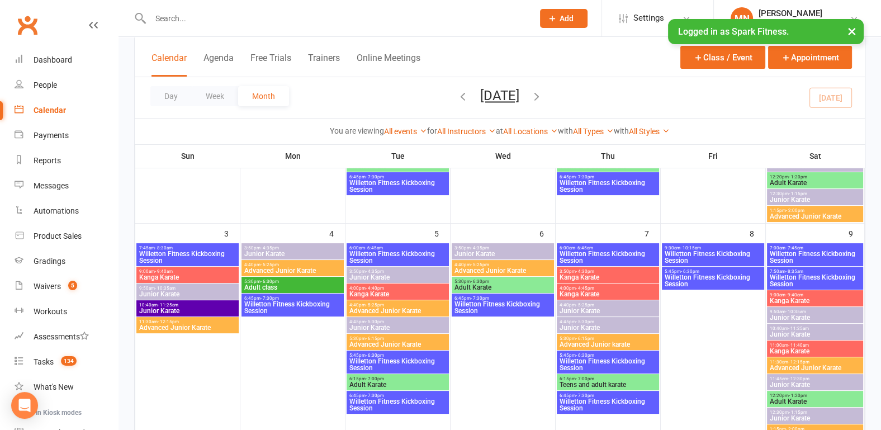
click at [687, 257] on span "Willetton Fitness Kickboxing Session" at bounding box center [713, 256] width 98 height 13
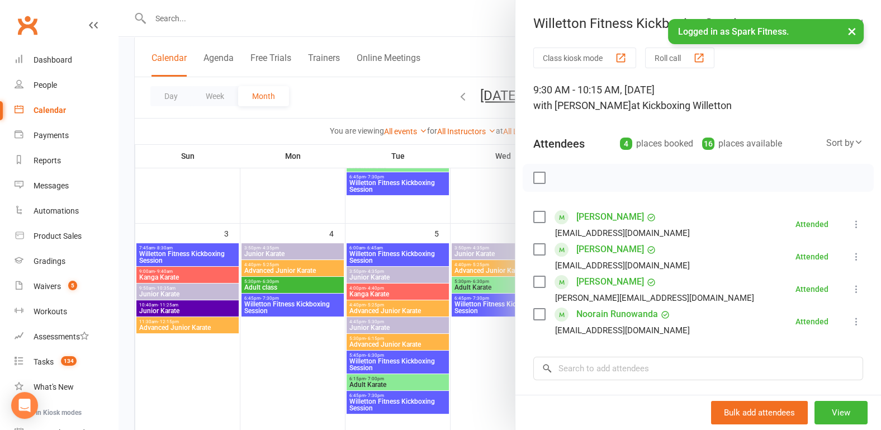
click at [480, 225] on div at bounding box center [499, 215] width 762 height 430
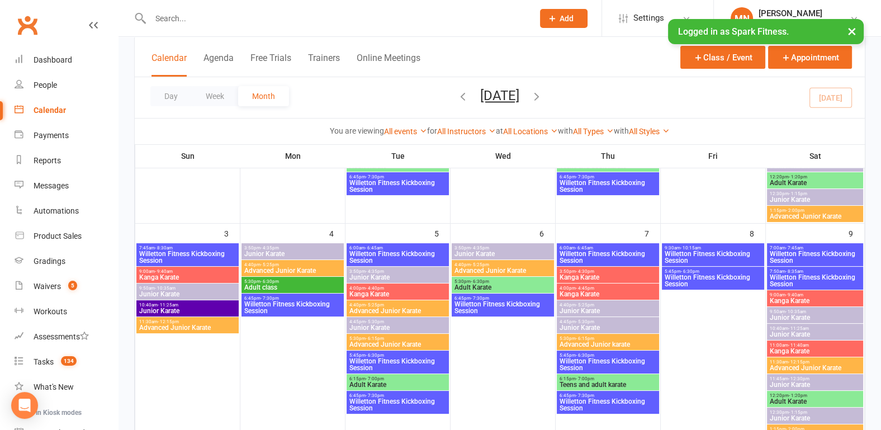
click at [700, 277] on span "Willetton Fitness Kickboxing Session" at bounding box center [713, 280] width 98 height 13
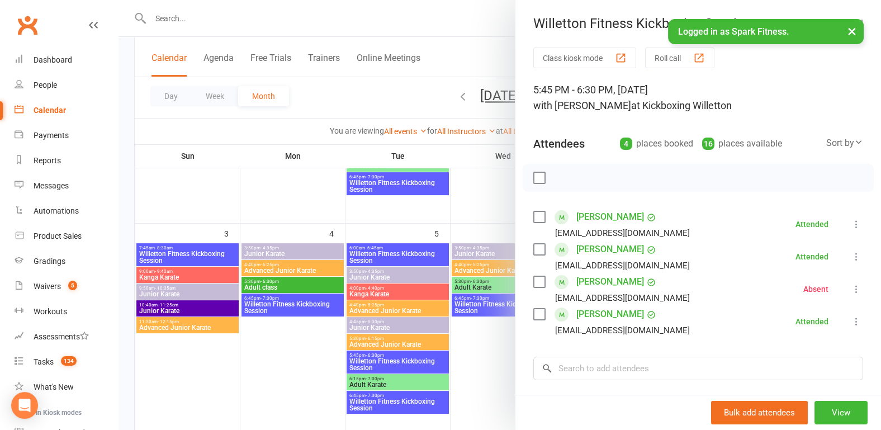
click at [463, 218] on div at bounding box center [499, 215] width 762 height 430
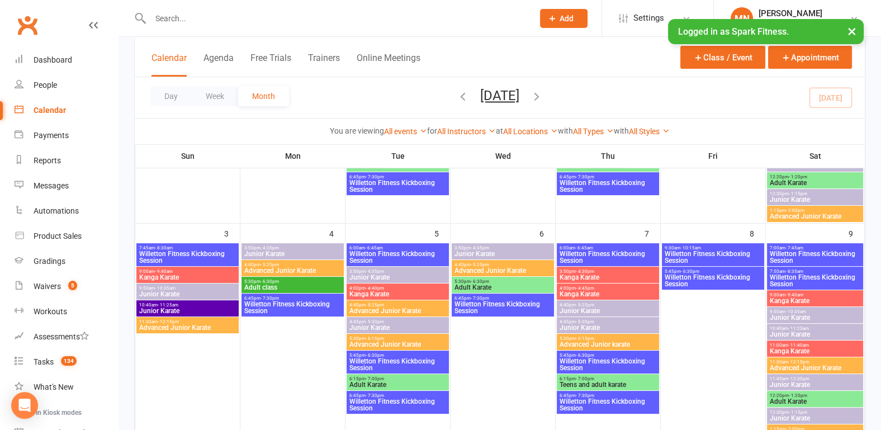
click at [847, 255] on span "Willetton Fitness Kickboxing Session" at bounding box center [815, 256] width 92 height 13
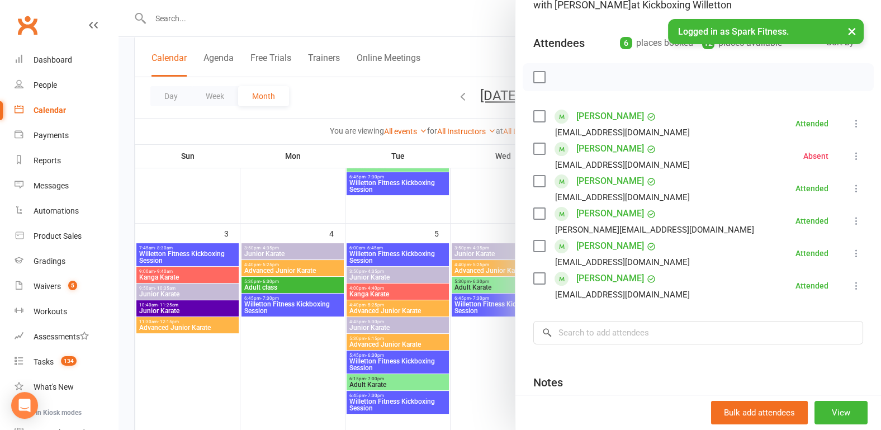
scroll to position [116, 0]
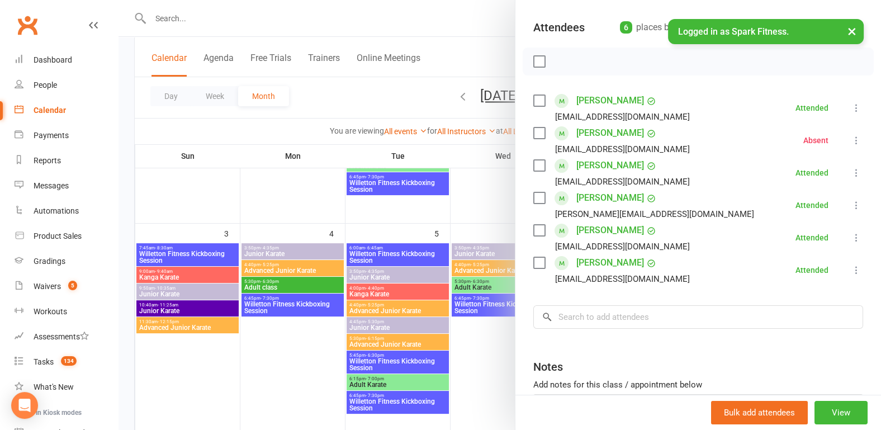
click at [494, 216] on div at bounding box center [499, 215] width 762 height 430
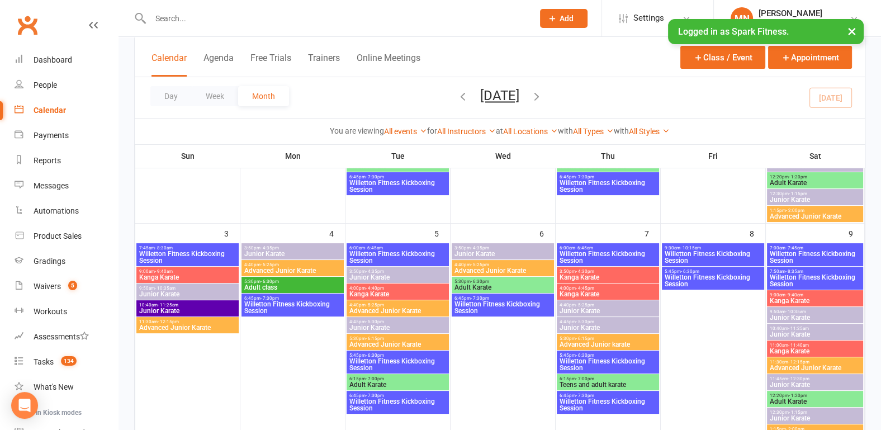
click at [798, 280] on span "Willetton Fitness Kickboxing Session" at bounding box center [815, 280] width 92 height 13
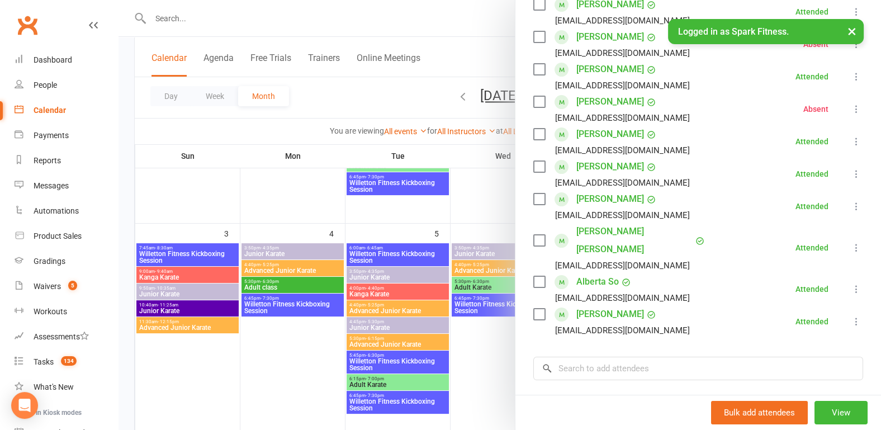
scroll to position [232, 0]
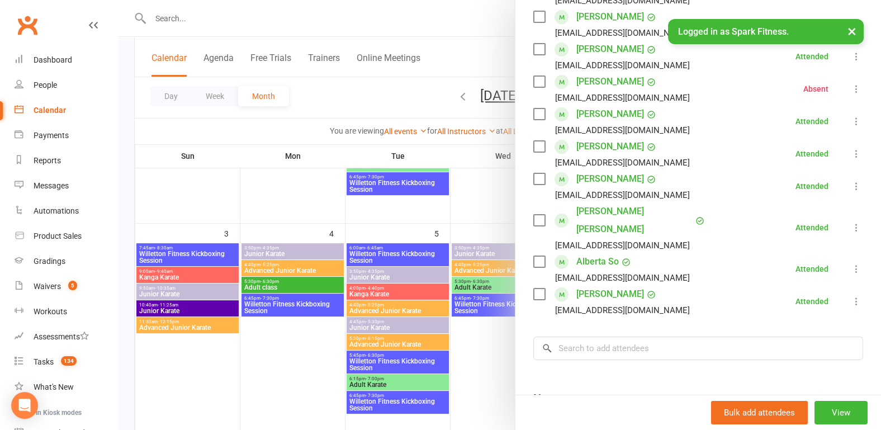
click at [449, 225] on div at bounding box center [499, 215] width 762 height 430
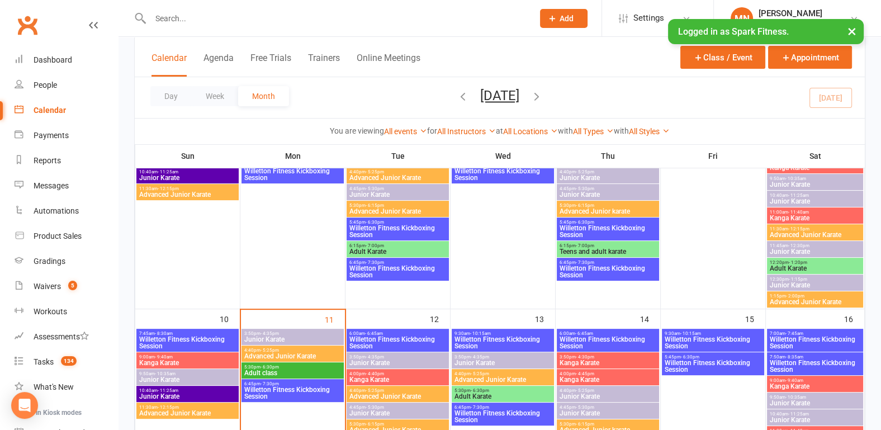
scroll to position [407, 0]
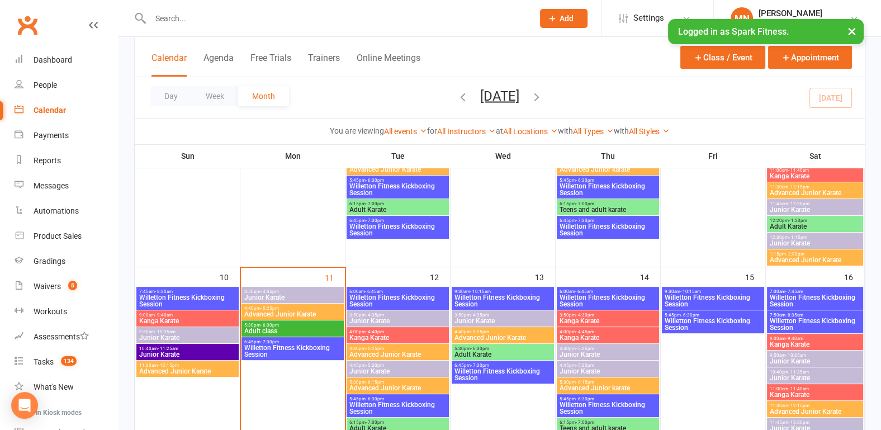
click at [209, 289] on span "7:45am - 8:30am" at bounding box center [188, 291] width 98 height 5
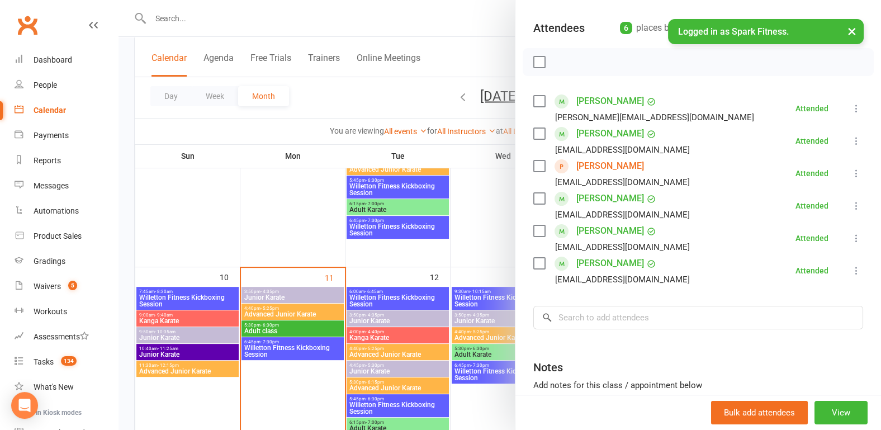
scroll to position [116, 0]
click at [142, 244] on div at bounding box center [499, 215] width 762 height 430
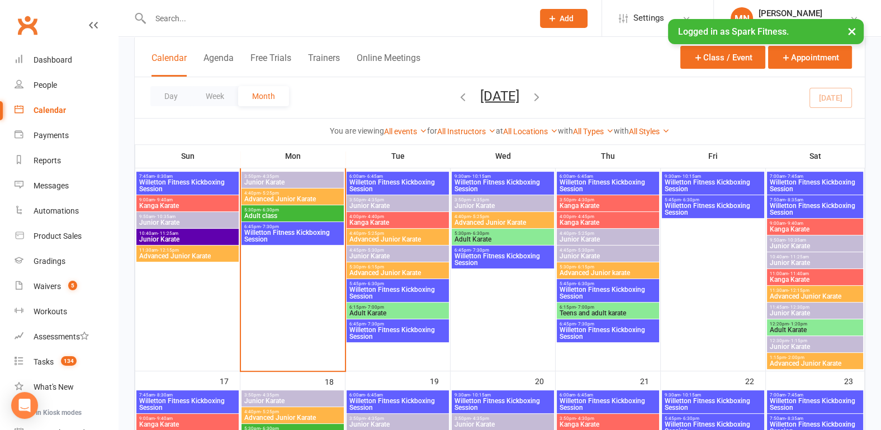
scroll to position [524, 0]
